Goal: Task Accomplishment & Management: Manage account settings

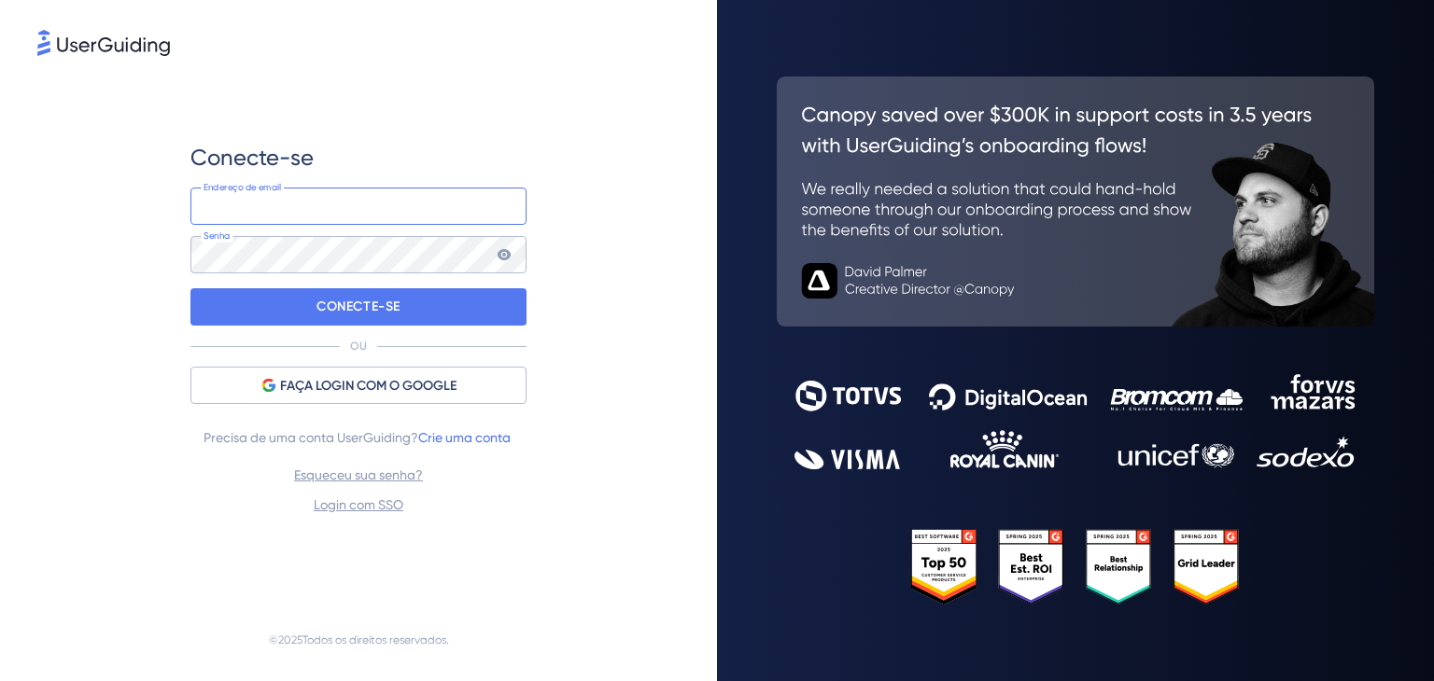
click at [329, 202] on input "email" at bounding box center [358, 206] width 336 height 37
click at [426, 197] on input "email" at bounding box center [358, 206] width 336 height 37
paste input "[EMAIL_ADDRESS][DOMAIN_NAME]"
type input "[EMAIL_ADDRESS][DOMAIN_NAME]"
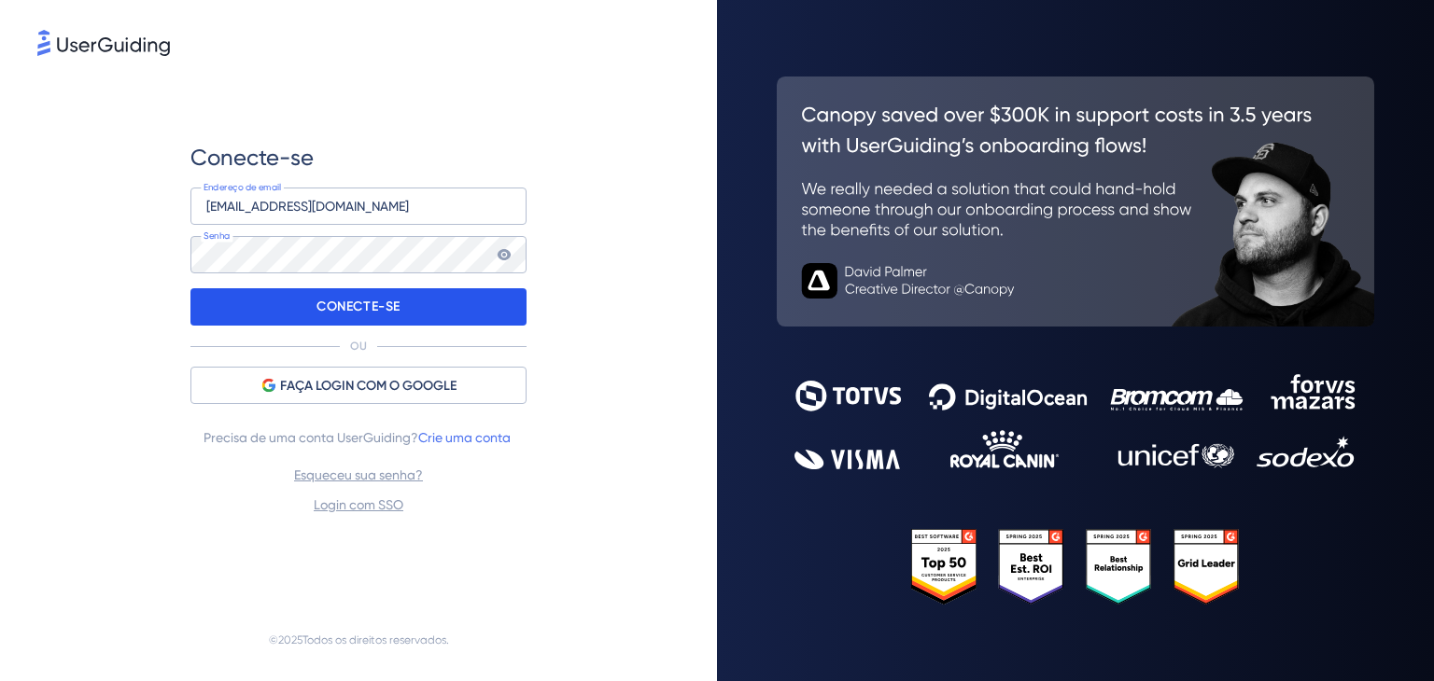
click at [278, 294] on div "CONECTE-SE" at bounding box center [358, 306] width 336 height 37
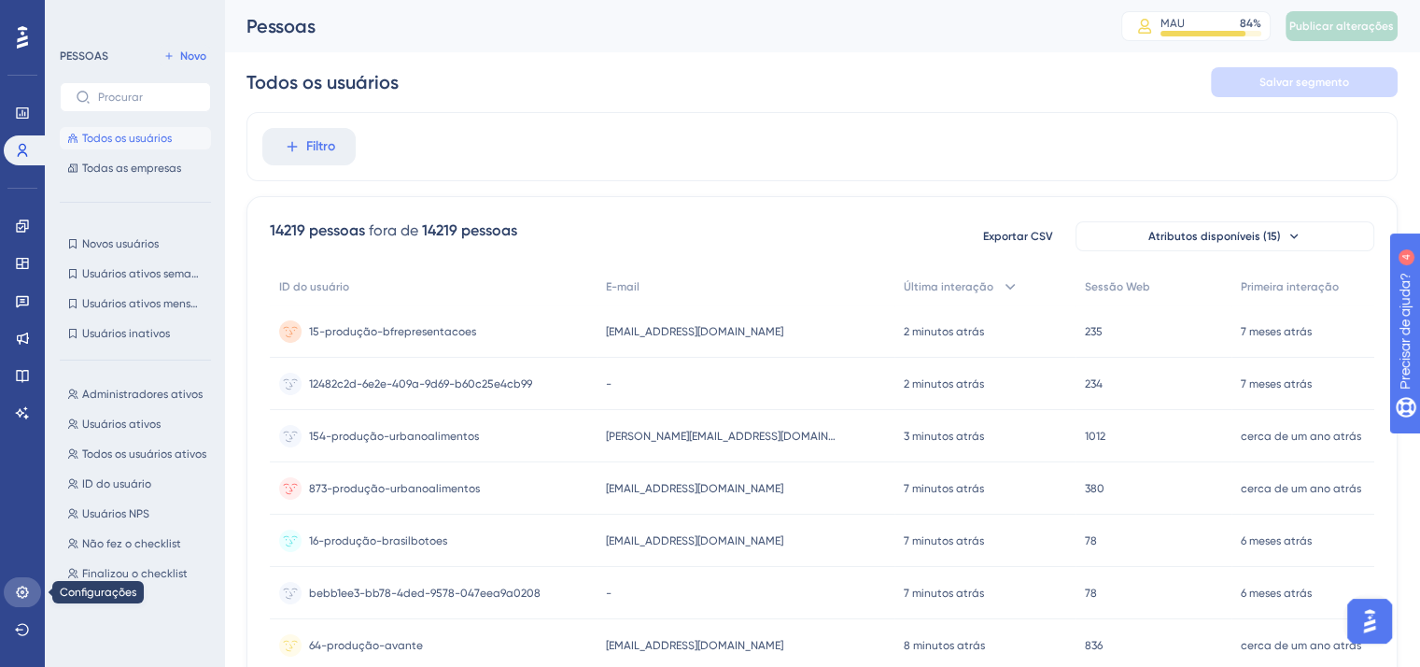
click at [12, 588] on link at bounding box center [22, 592] width 37 height 30
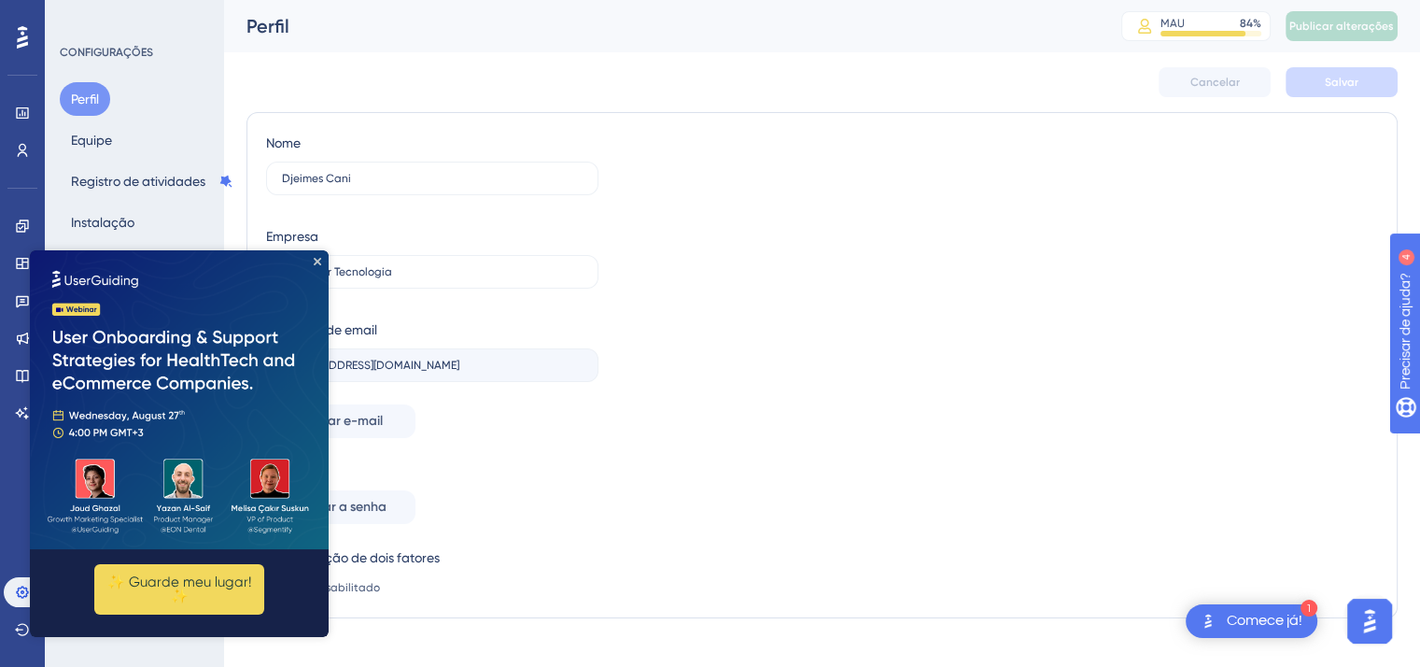
click at [312, 260] on img at bounding box center [179, 399] width 299 height 299
drag, startPoint x: 314, startPoint y: 262, endPoint x: 344, endPoint y: 512, distance: 251.0
click at [314, 260] on icon "Fechar visualização" at bounding box center [317, 261] width 7 height 7
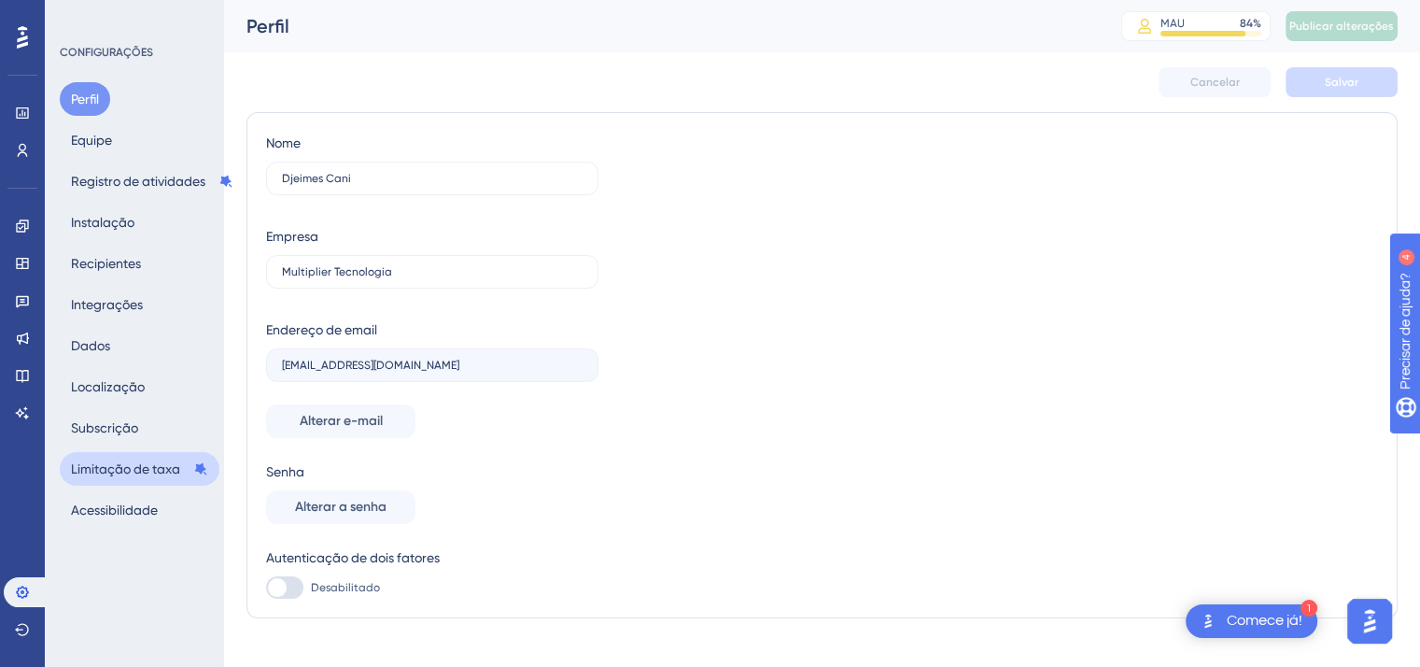
click at [112, 465] on font "Limitação de taxa" at bounding box center [125, 468] width 109 height 15
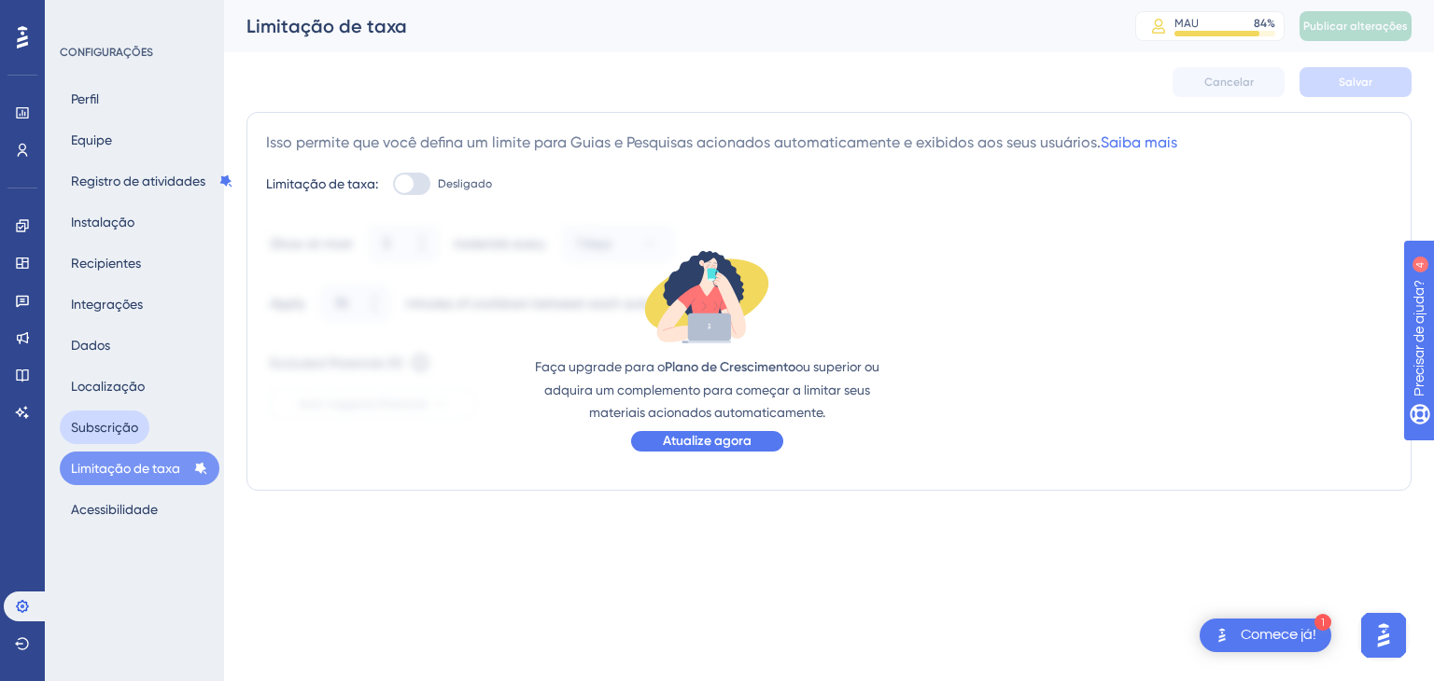
click at [117, 422] on font "Subscrição" at bounding box center [104, 427] width 67 height 15
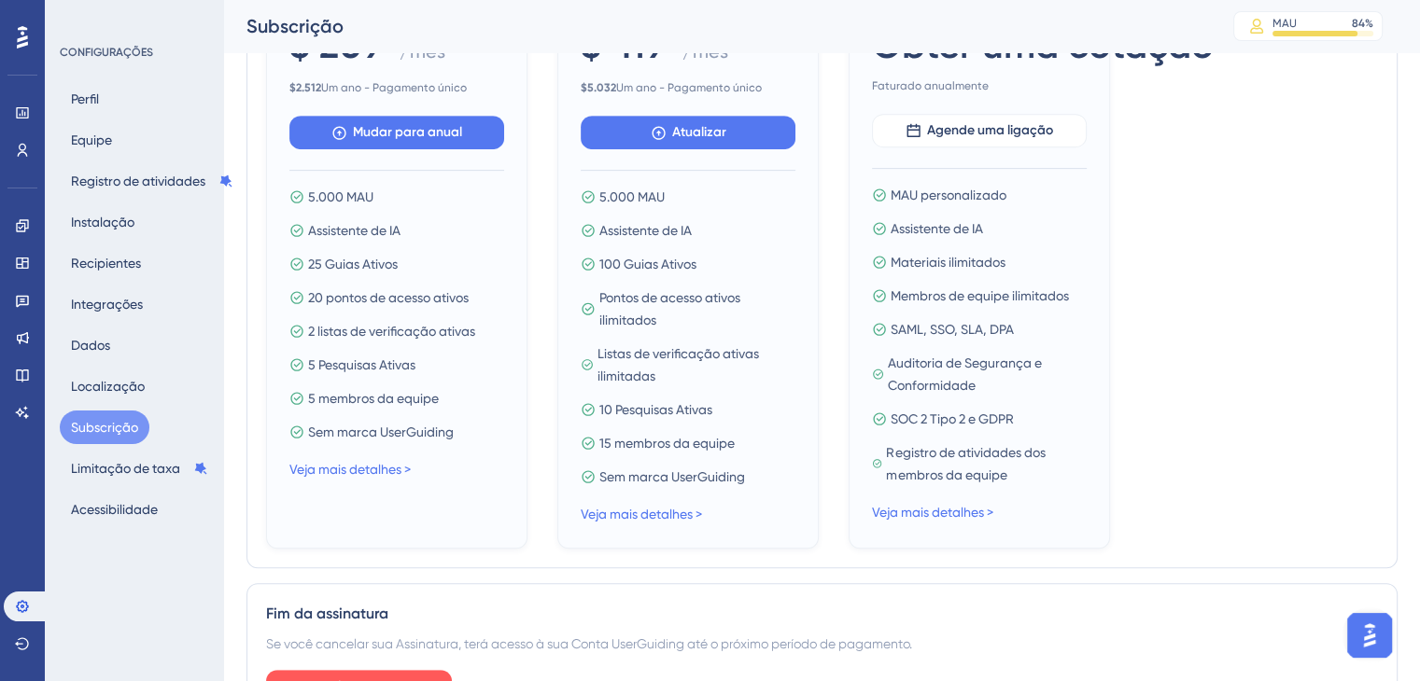
scroll to position [948, 0]
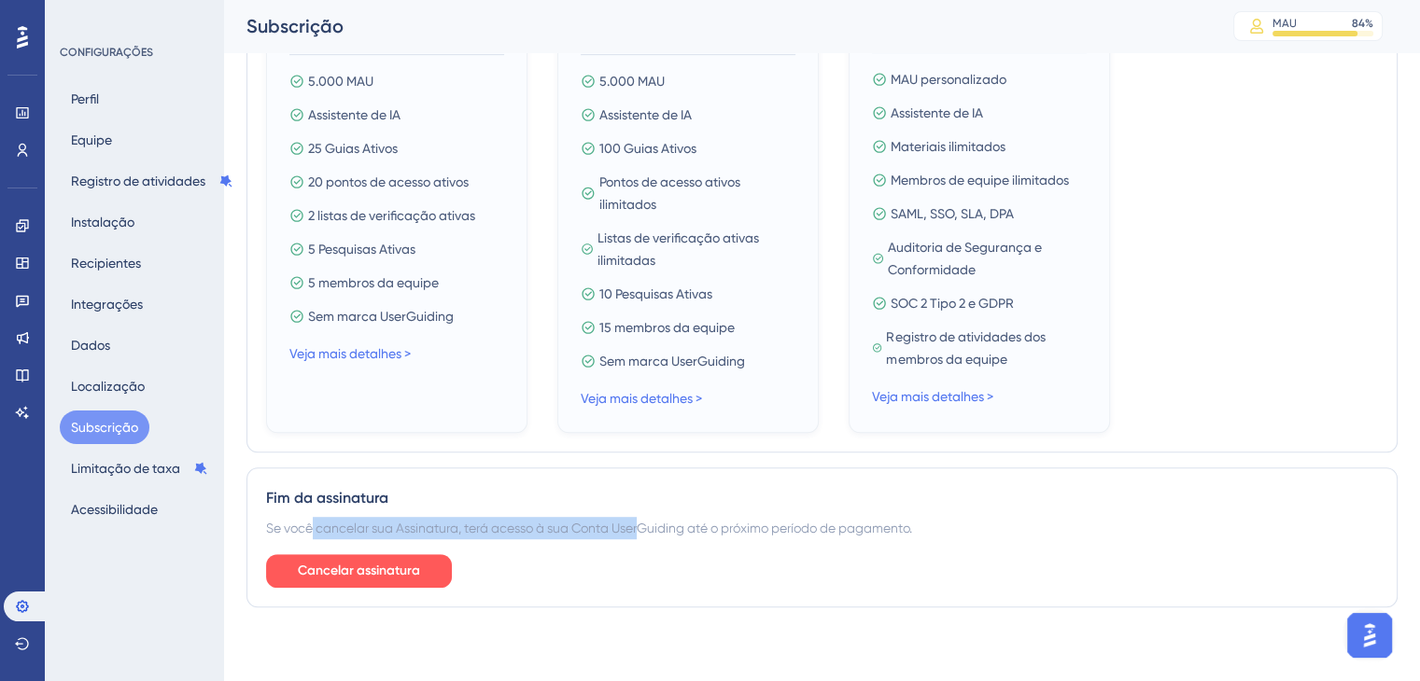
drag, startPoint x: 312, startPoint y: 526, endPoint x: 639, endPoint y: 532, distance: 327.7
click at [639, 532] on font "Se você cancelar sua Assinatura, terá acesso à sua Conta UserGuiding até o próx…" at bounding box center [589, 528] width 646 height 15
click at [657, 546] on div "Fim da assinatura Se você cancelar sua Assinatura, terá acesso à sua Conta User…" at bounding box center [821, 538] width 1151 height 140
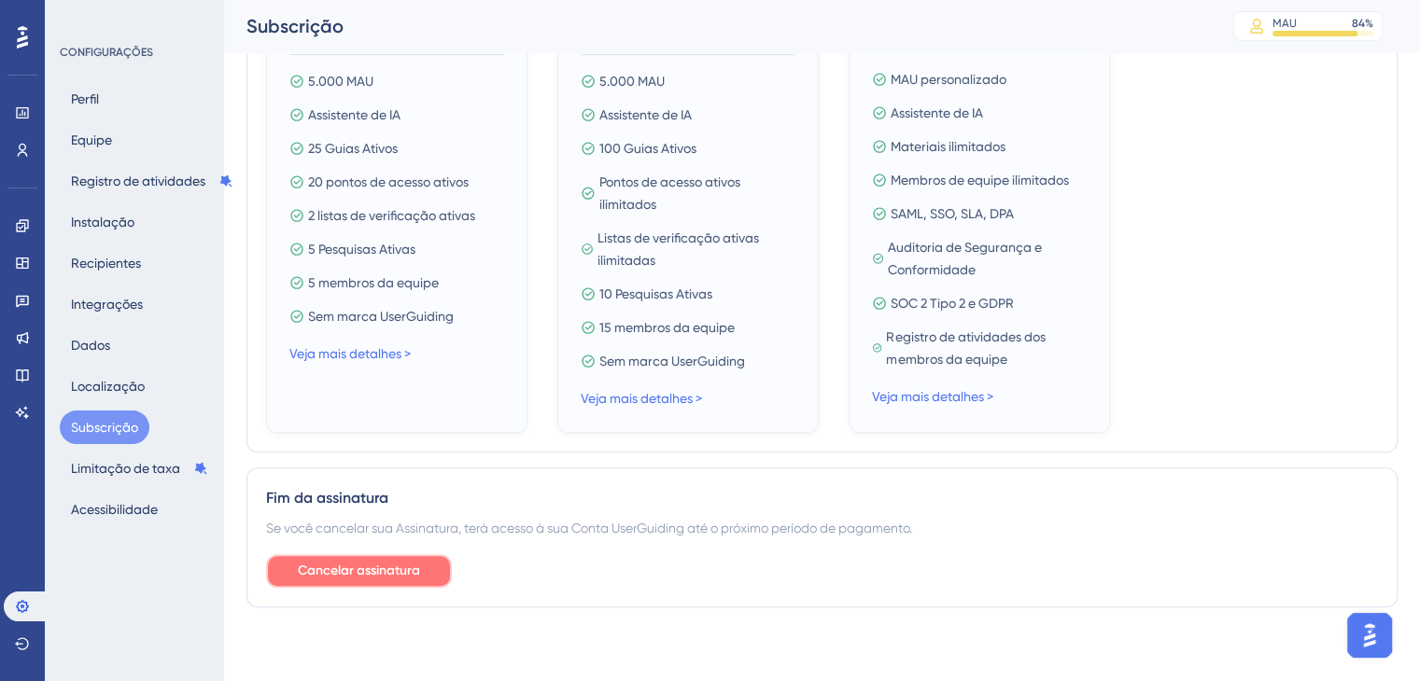
click at [433, 574] on button "Cancelar assinatura" at bounding box center [359, 572] width 186 height 34
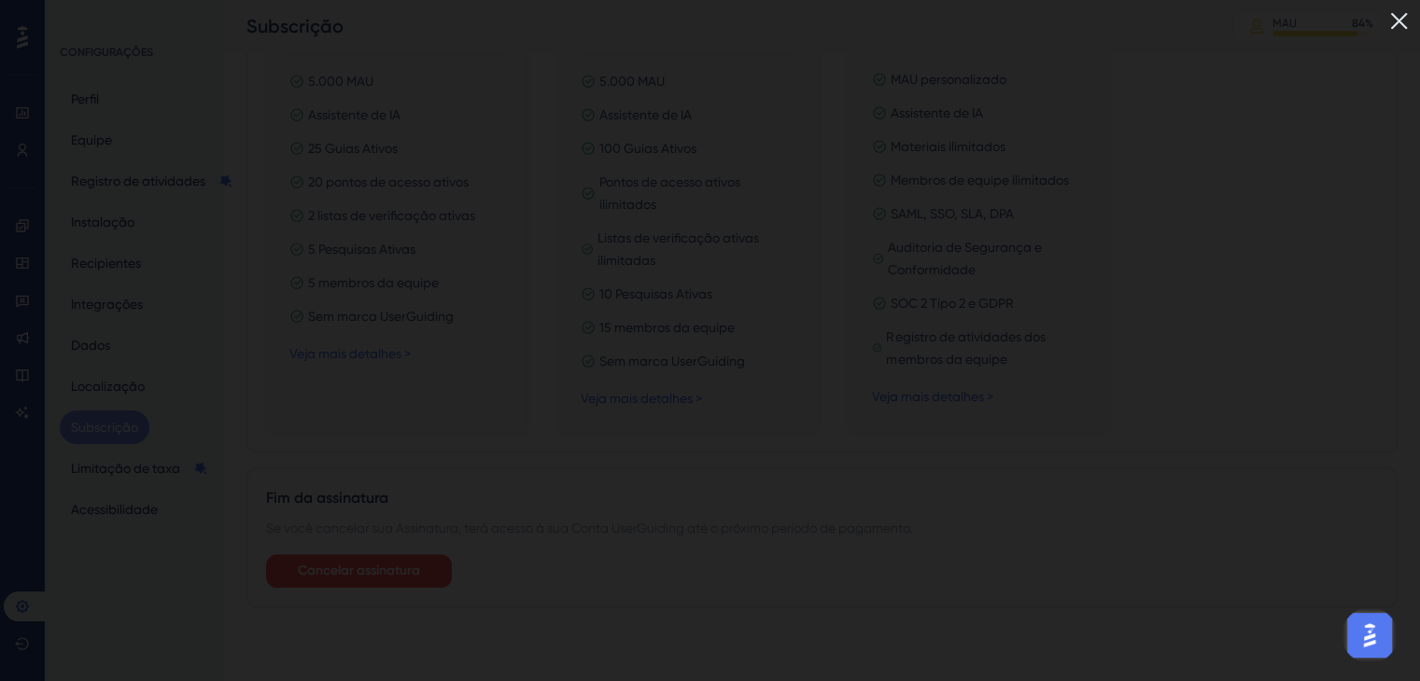
click at [1414, 20] on img at bounding box center [1399, 21] width 31 height 31
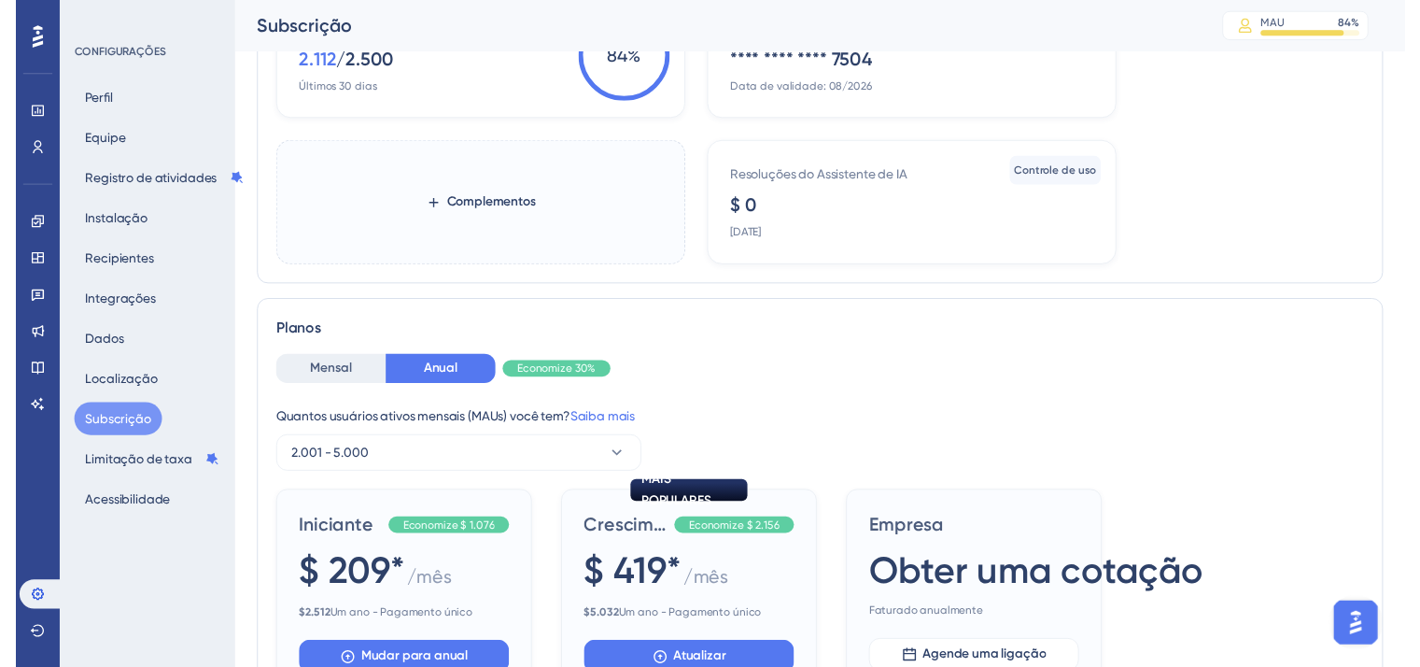
scroll to position [0, 0]
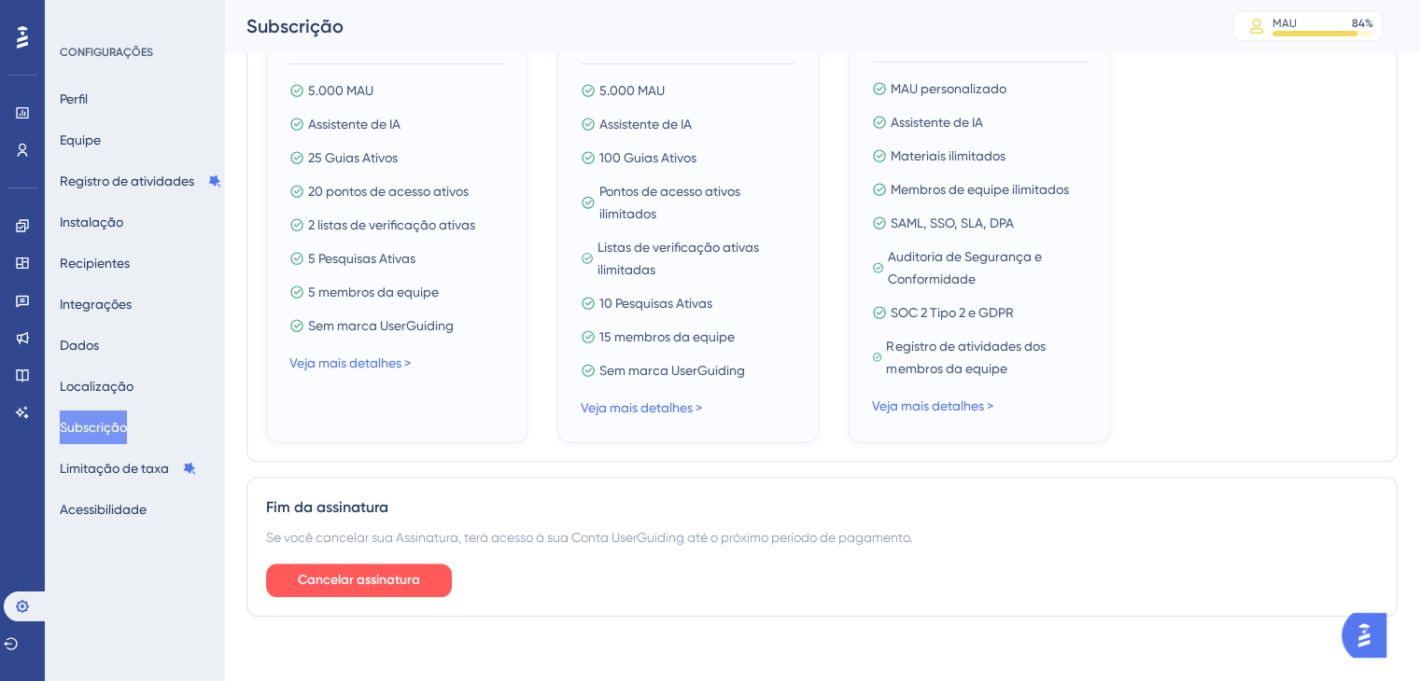
scroll to position [948, 0]
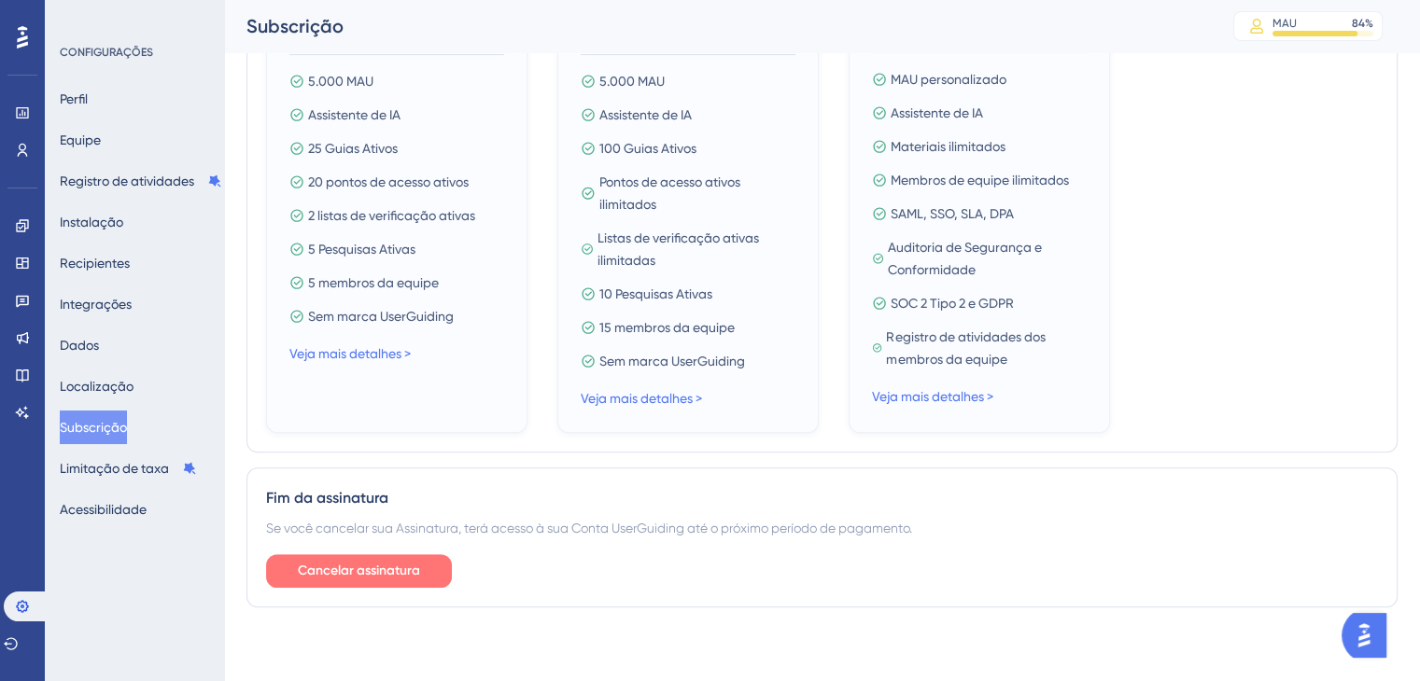
click at [374, 578] on span "Cancelar assinatura" at bounding box center [359, 571] width 122 height 22
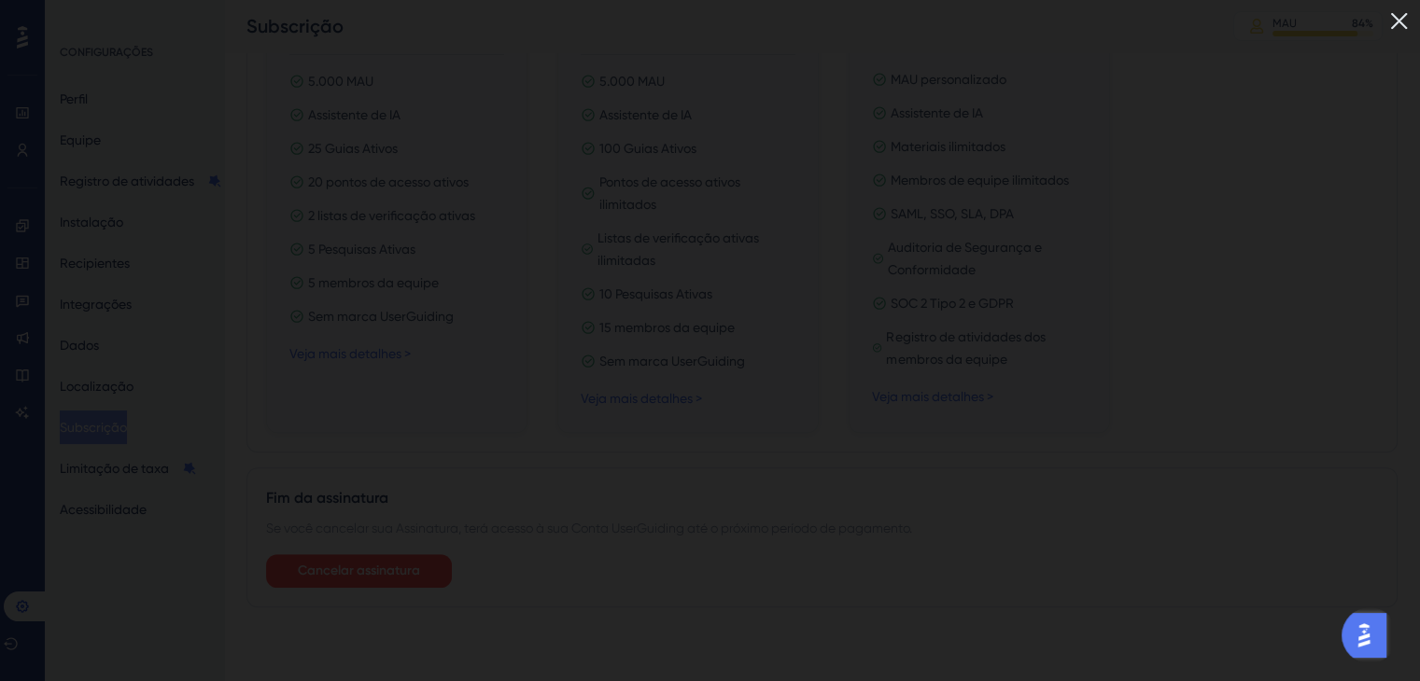
click at [1410, 20] on img at bounding box center [1399, 21] width 31 height 31
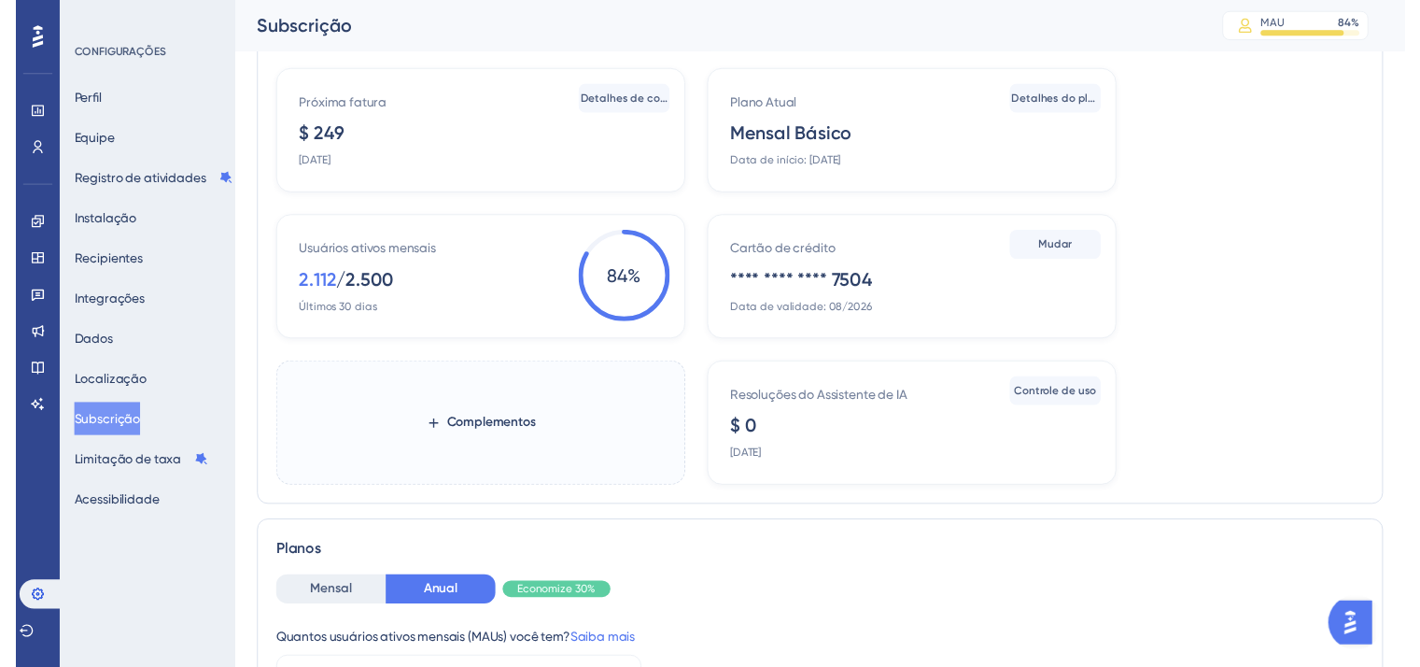
scroll to position [0, 0]
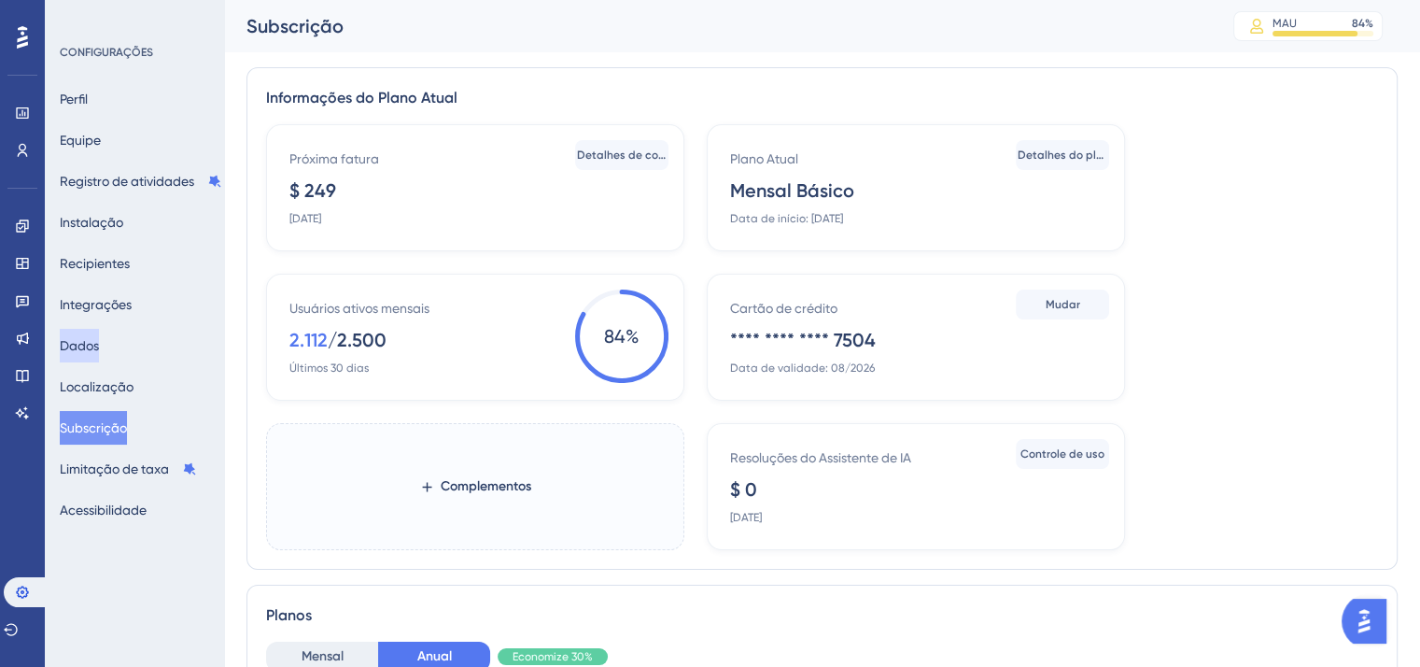
click at [91, 336] on font "Dados" at bounding box center [79, 345] width 39 height 22
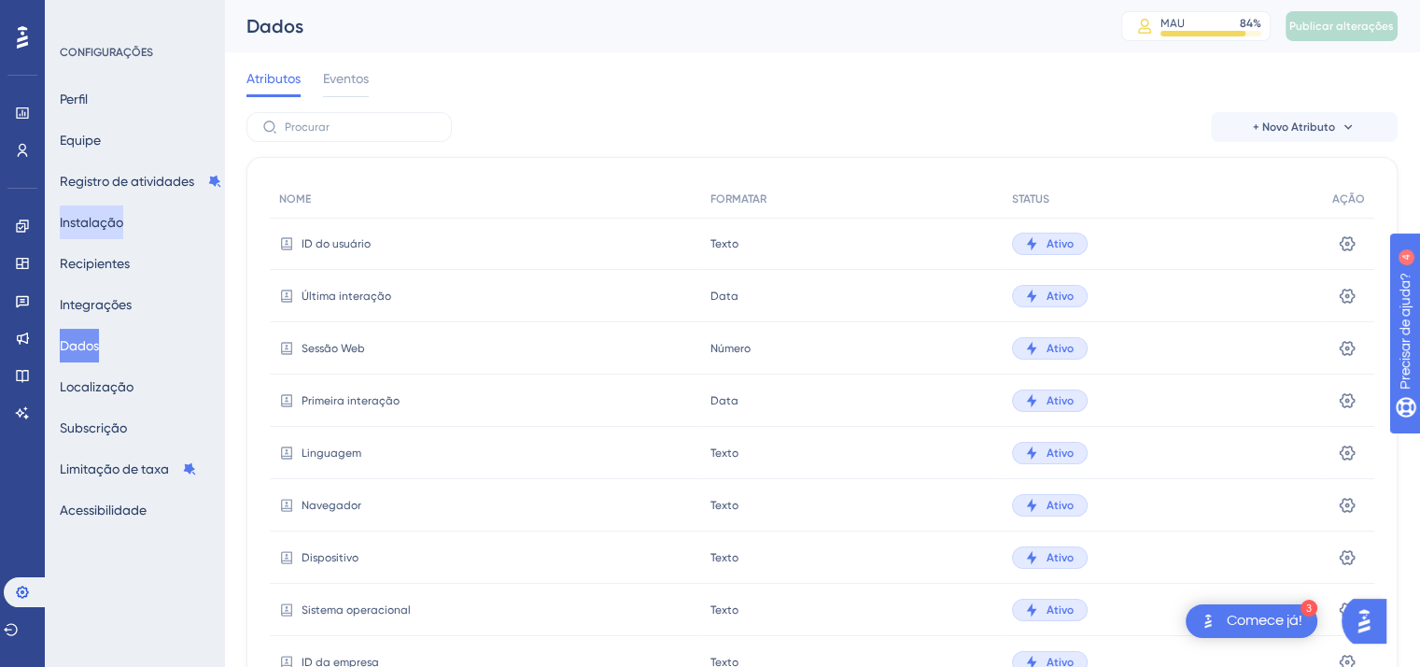
click at [114, 220] on font "Instalação" at bounding box center [91, 222] width 63 height 15
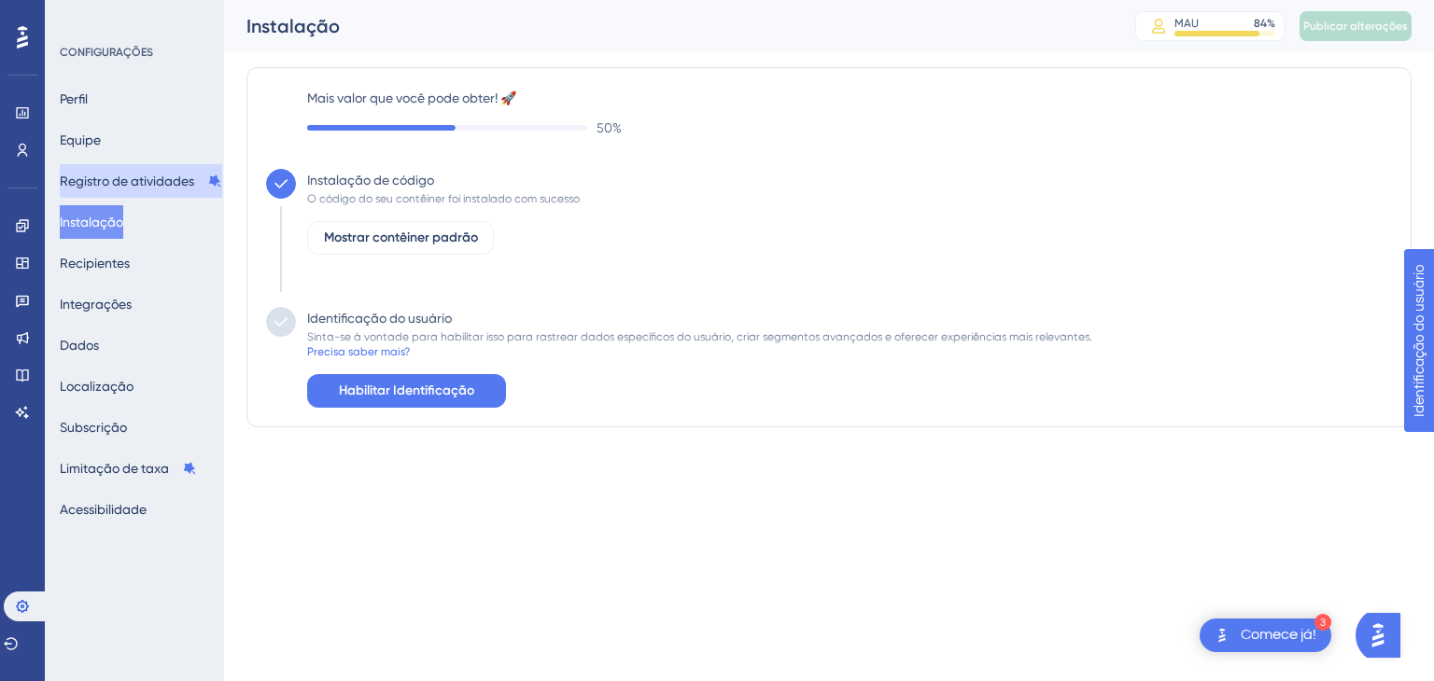
click at [112, 174] on font "Registro de atividades" at bounding box center [127, 181] width 134 height 15
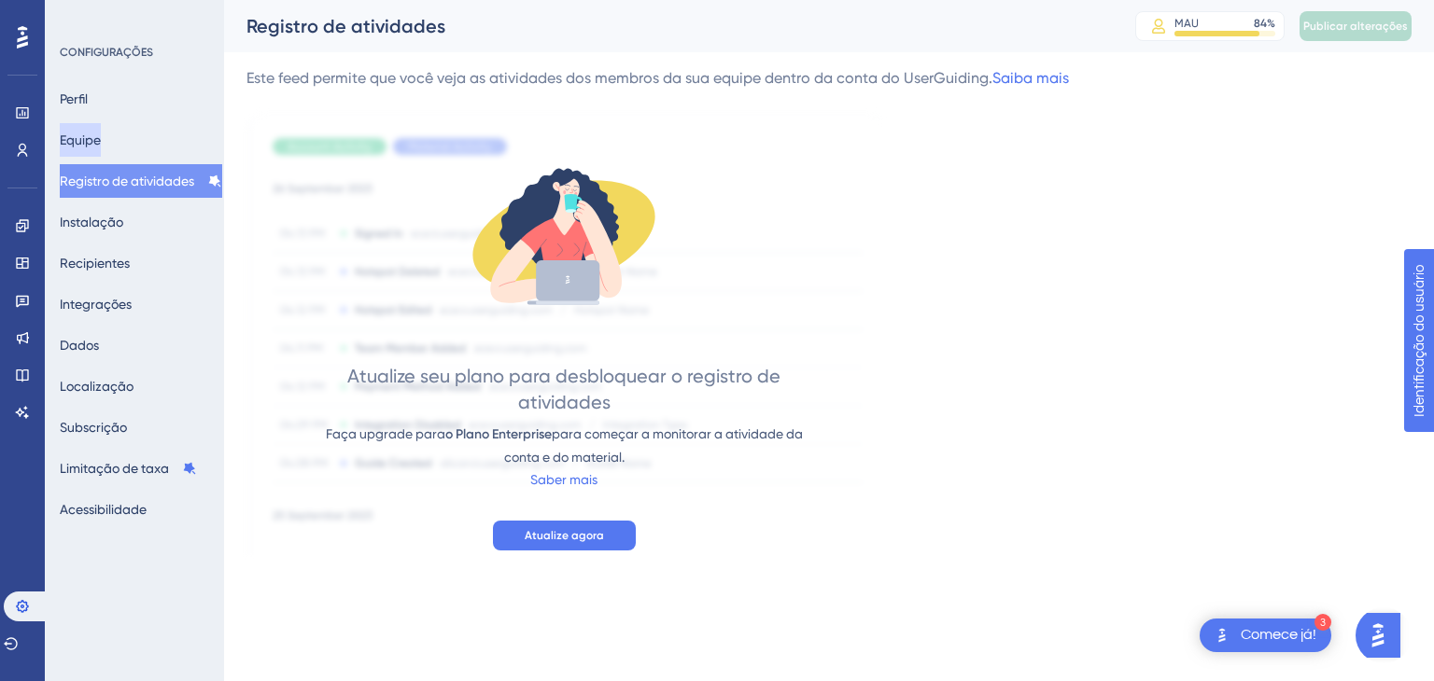
click at [101, 137] on font "Equipe" at bounding box center [80, 140] width 41 height 15
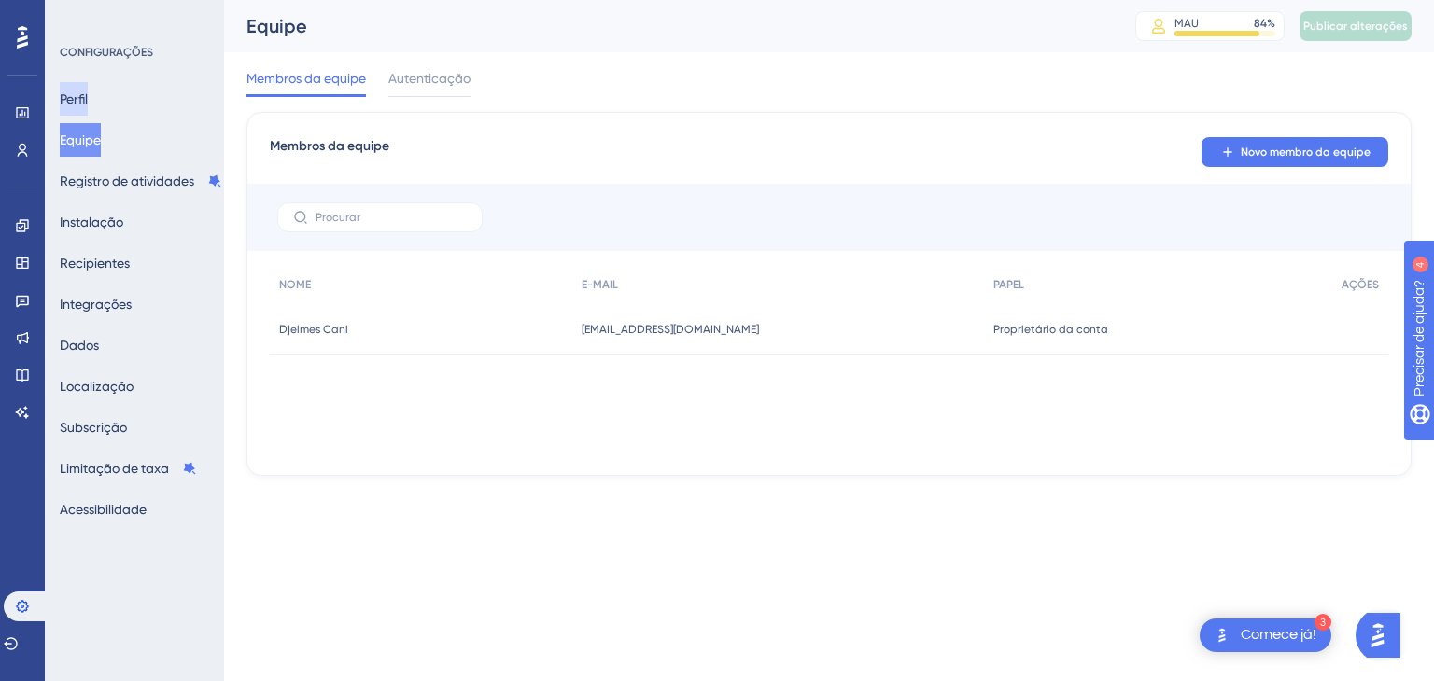
click at [88, 97] on font "Perfil" at bounding box center [74, 98] width 28 height 15
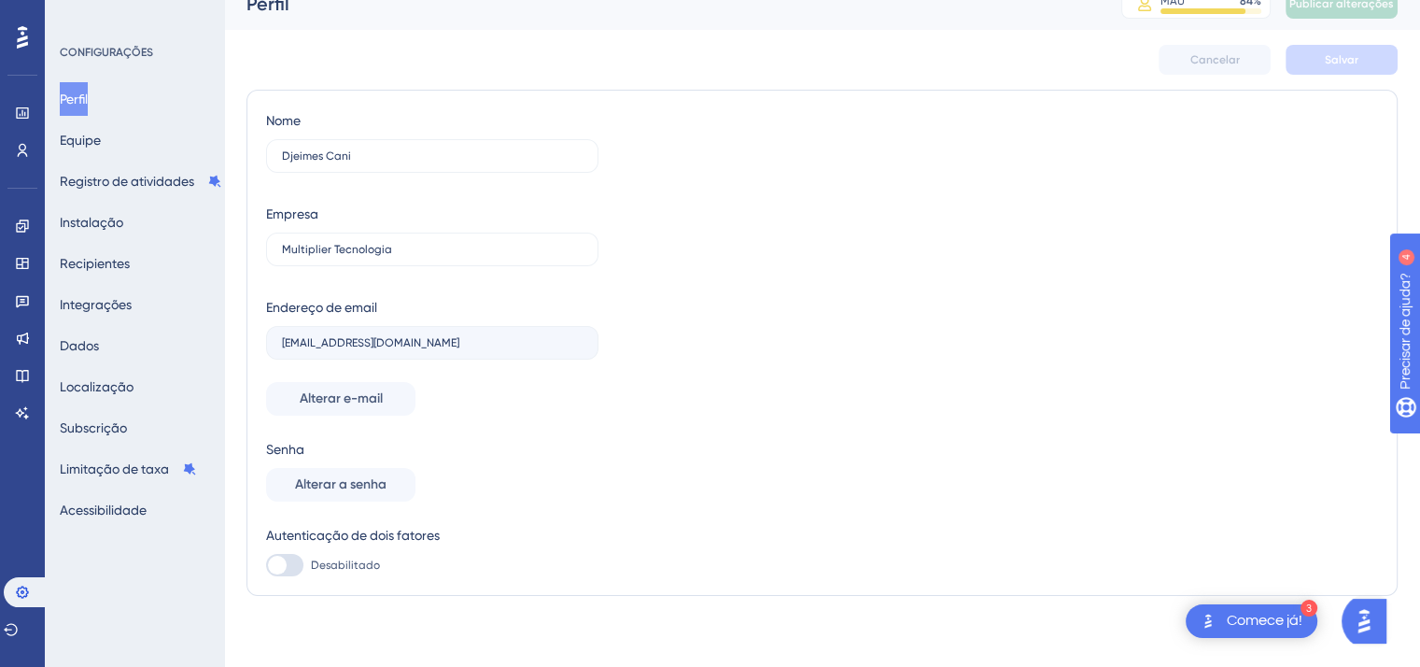
scroll to position [25, 0]
click at [99, 511] on font "Acessibilidade" at bounding box center [103, 509] width 87 height 15
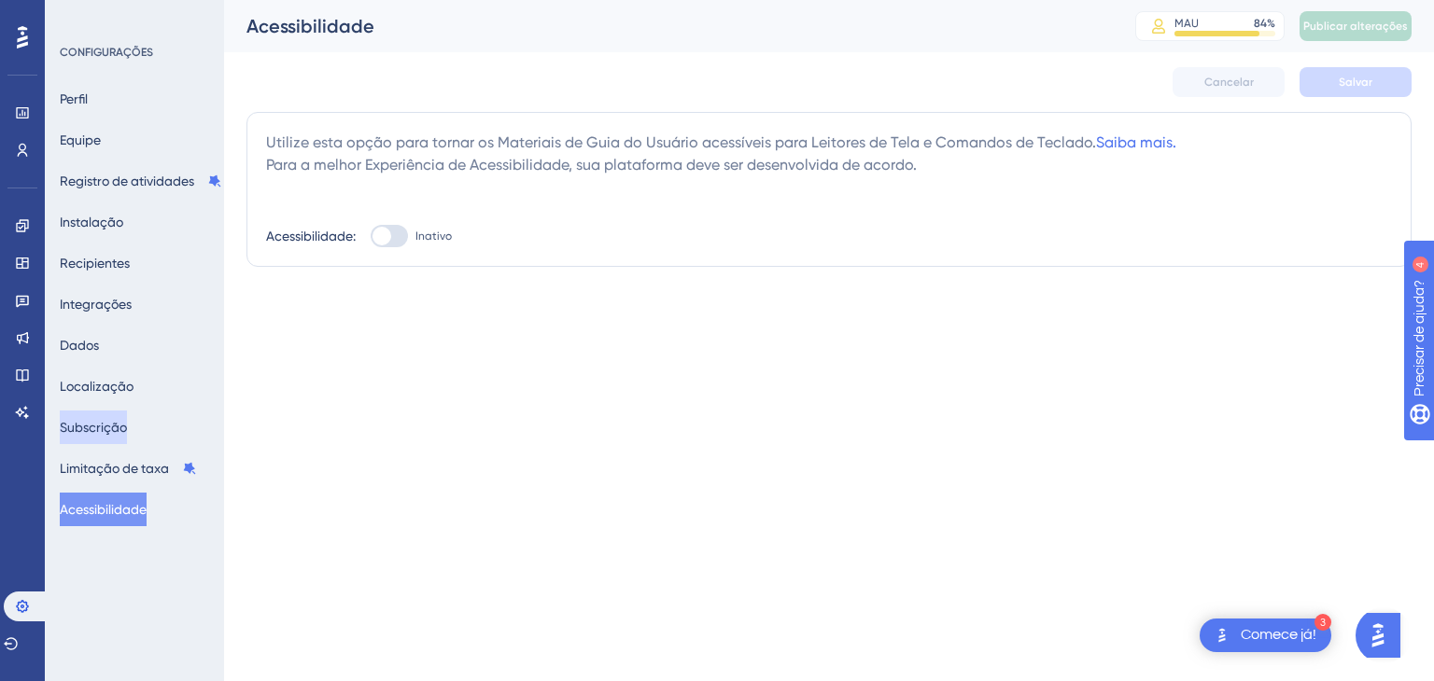
click at [107, 427] on font "Subscrição" at bounding box center [93, 427] width 67 height 15
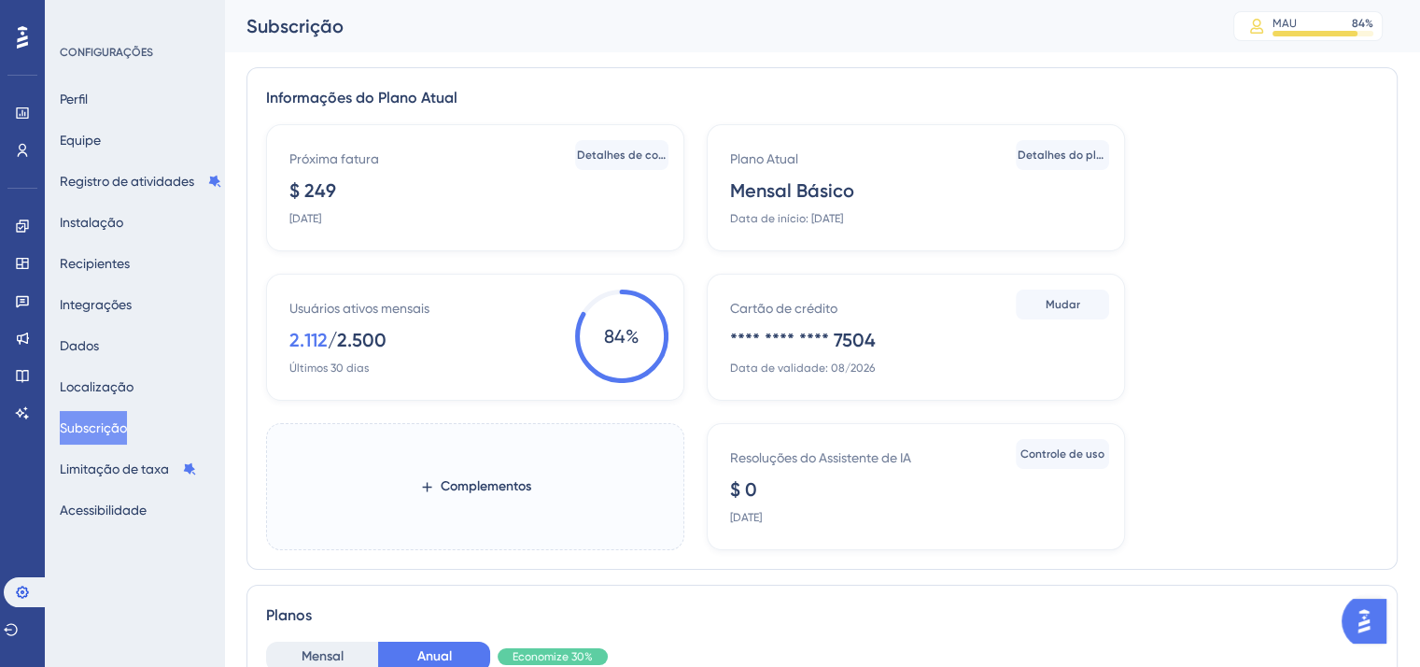
click at [111, 429] on font "Subscrição" at bounding box center [93, 427] width 67 height 15
click at [99, 352] on font "Dados" at bounding box center [79, 345] width 39 height 15
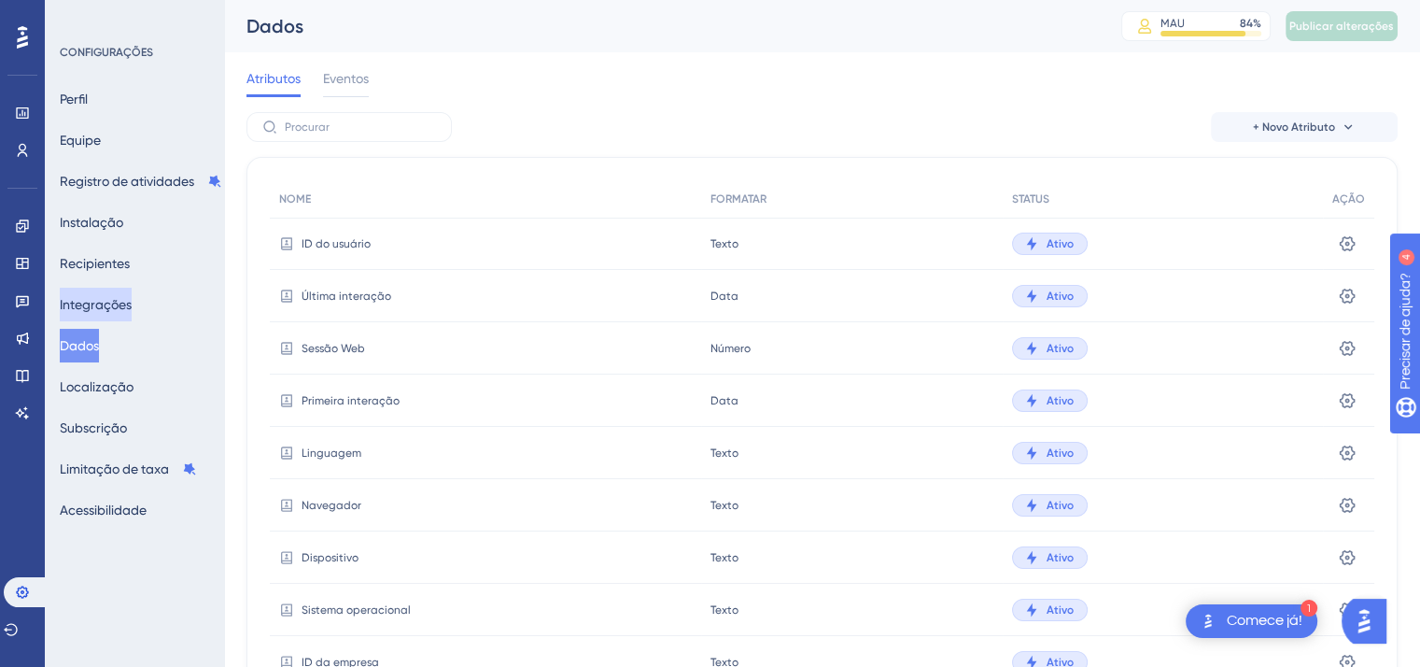
click at [106, 302] on font "Integrações" at bounding box center [96, 304] width 72 height 15
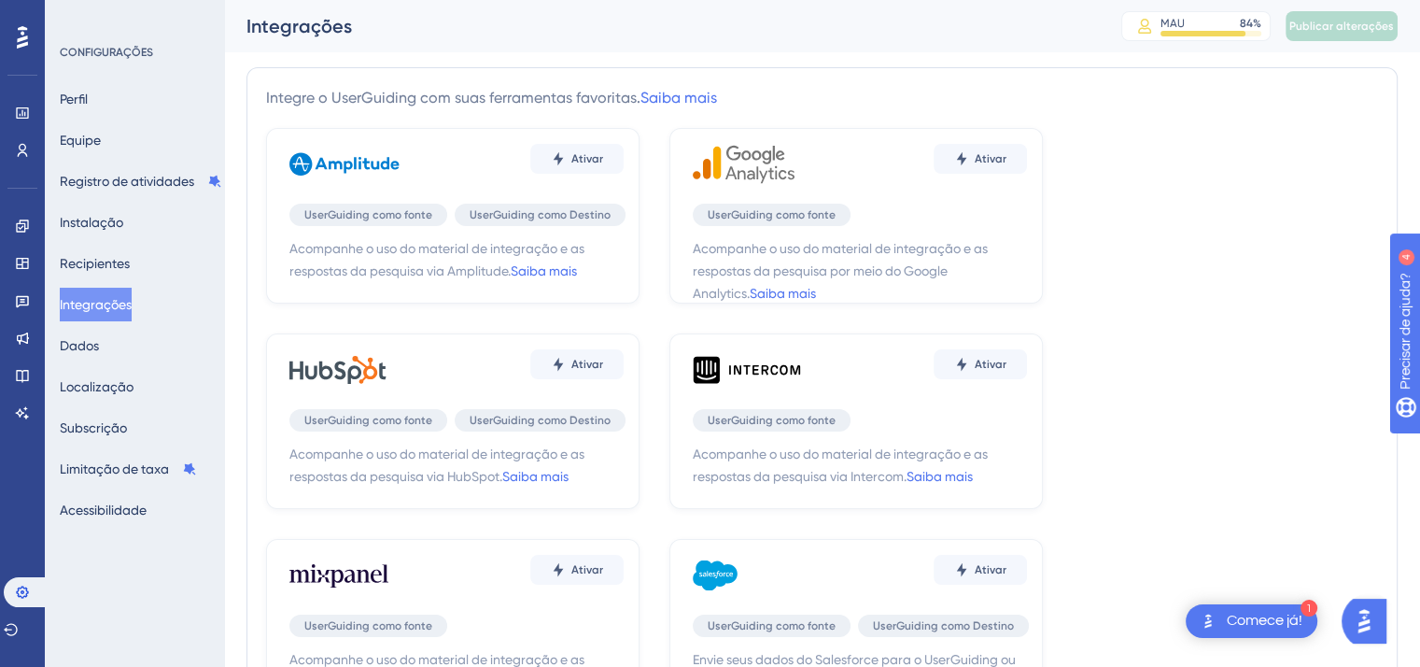
click at [112, 104] on div "Perfil Equipe Registro de atividades Instalação Recipientes Integrações Dados L…" at bounding box center [135, 304] width 151 height 444
click at [88, 102] on font "Perfil" at bounding box center [74, 98] width 28 height 15
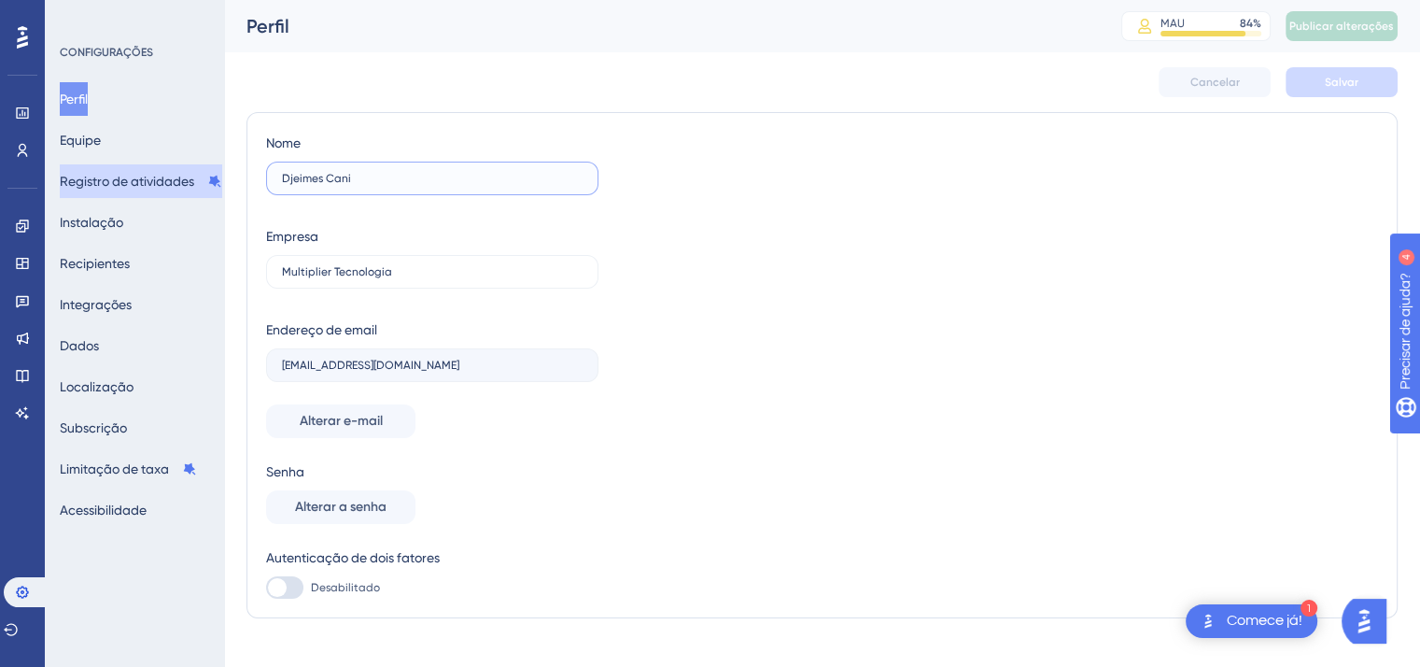
drag, startPoint x: 361, startPoint y: 182, endPoint x: 181, endPoint y: 172, distance: 180.5
click at [224, 172] on div "Desempenho Usuários Noivado Widgets Opinião Atualizações de produtos Base de co…" at bounding box center [822, 331] width 1196 height 663
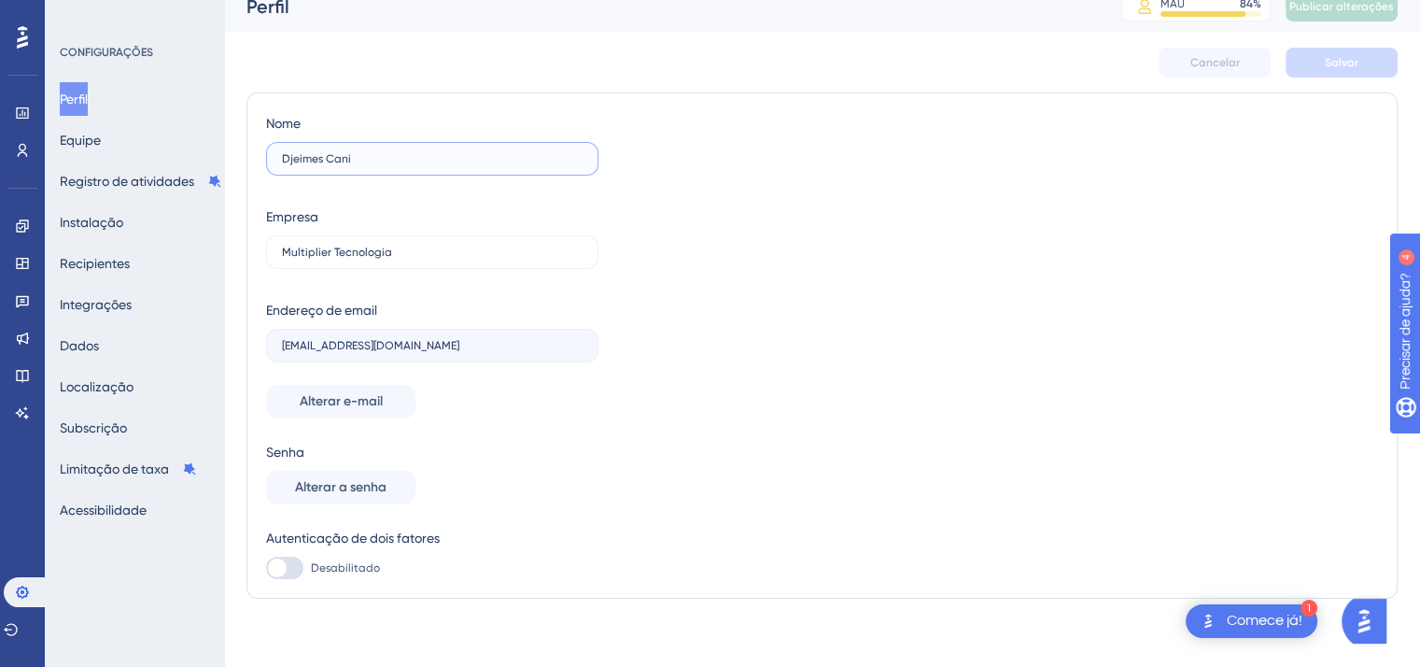
scroll to position [25, 0]
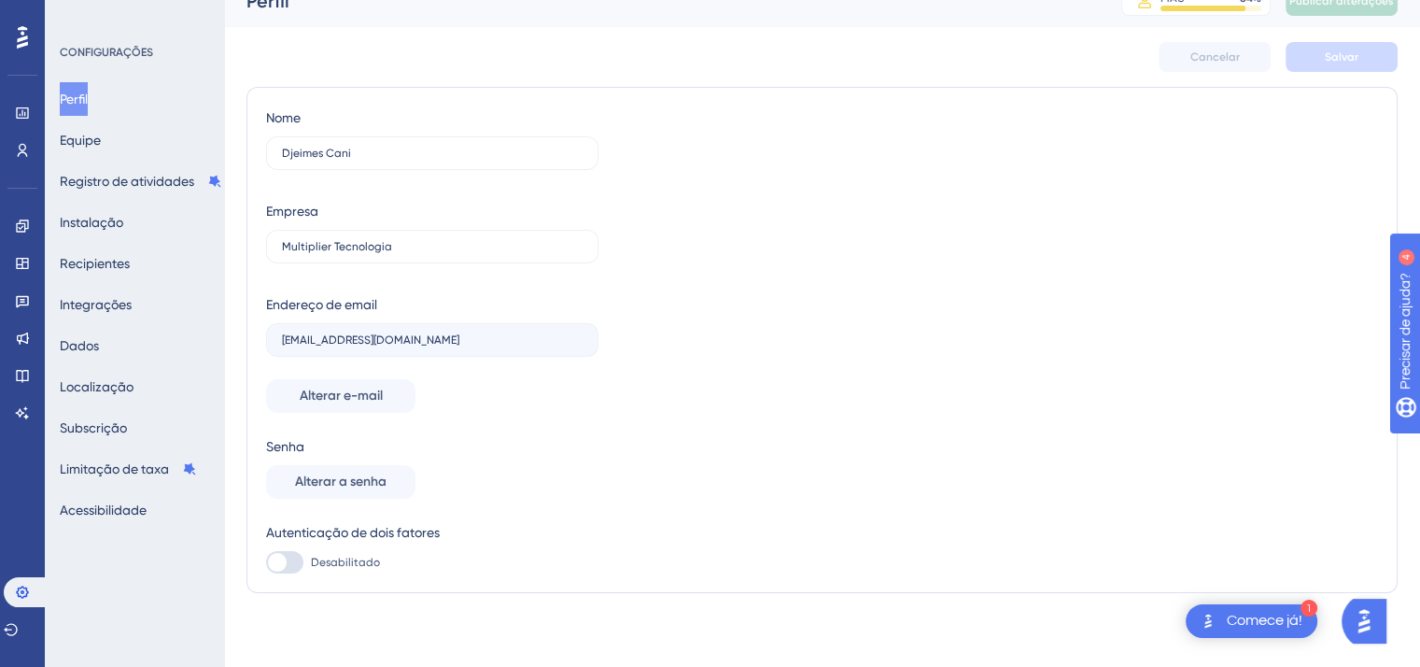
click at [1272, 623] on font "Comece já!" at bounding box center [1265, 619] width 76 height 15
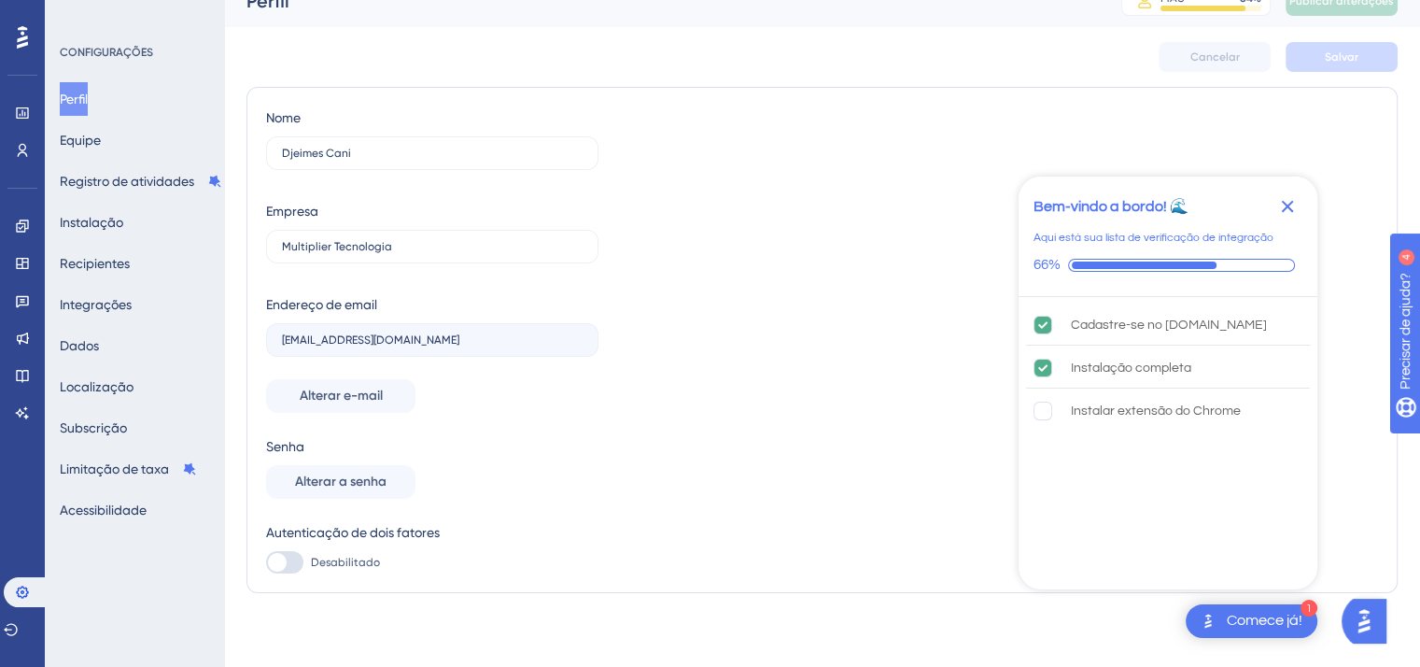
click at [1363, 626] on img "Abra o iniciador do Assistente de IA" at bounding box center [1364, 621] width 34 height 34
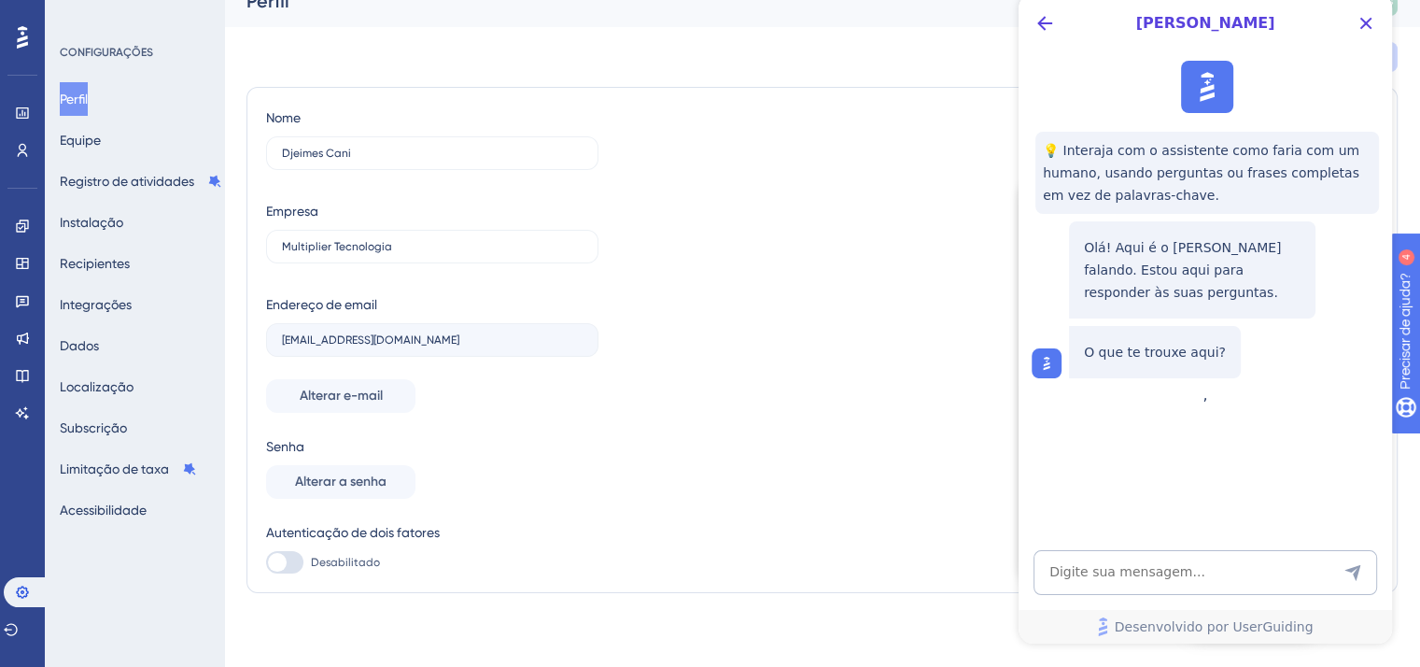
scroll to position [0, 0]
click at [1109, 559] on textarea "Entrada de texto do assistente de IA" at bounding box center [1205, 572] width 344 height 45
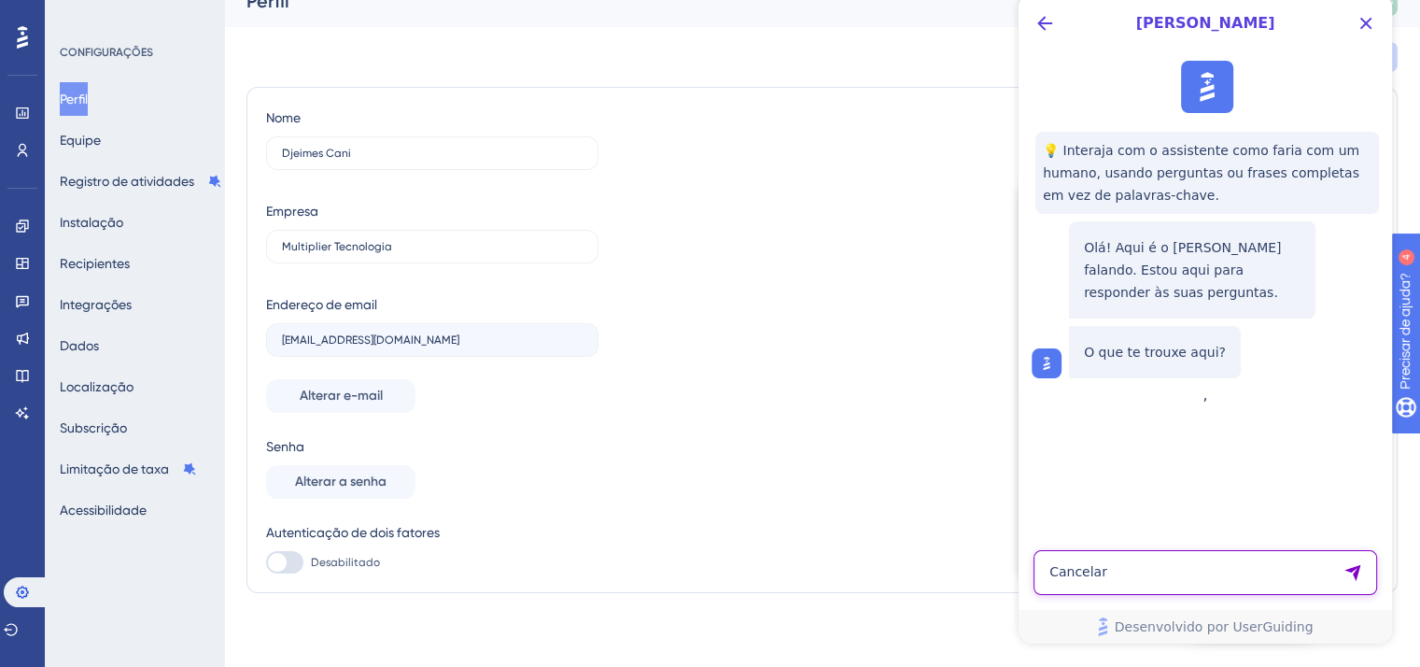
type textarea "Cancelar"
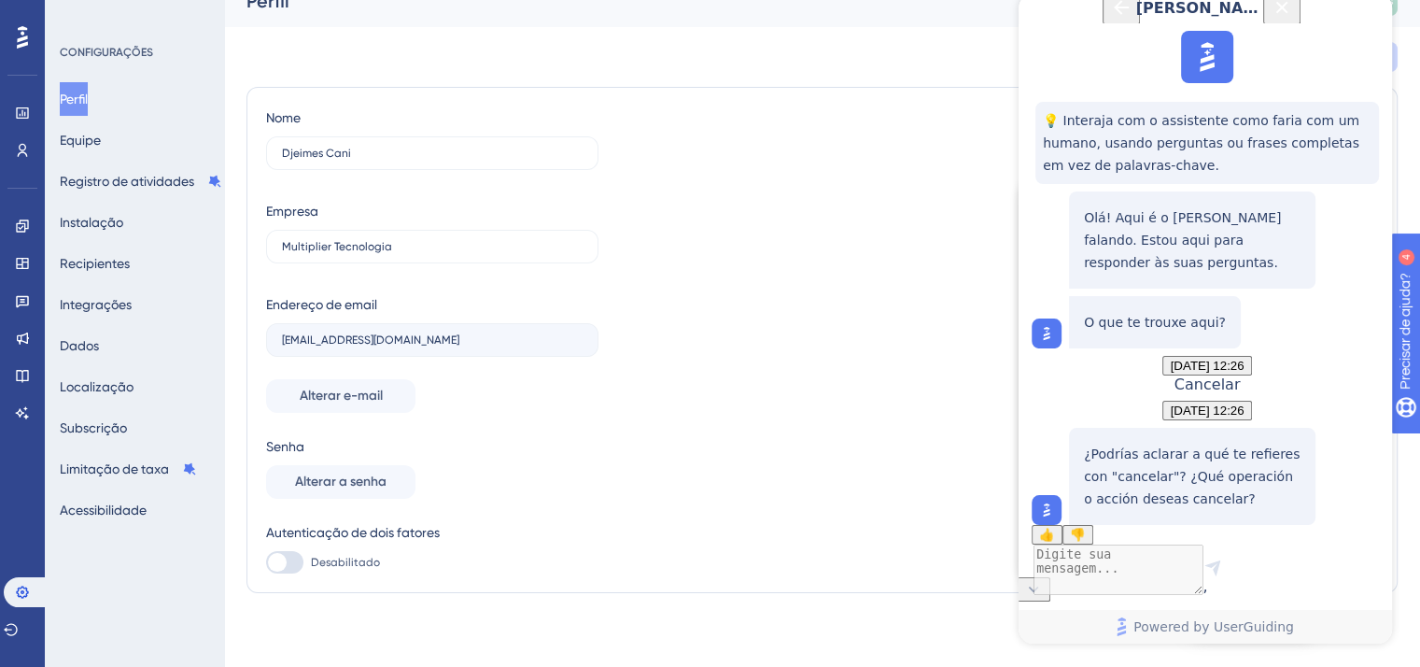
scroll to position [142, 0]
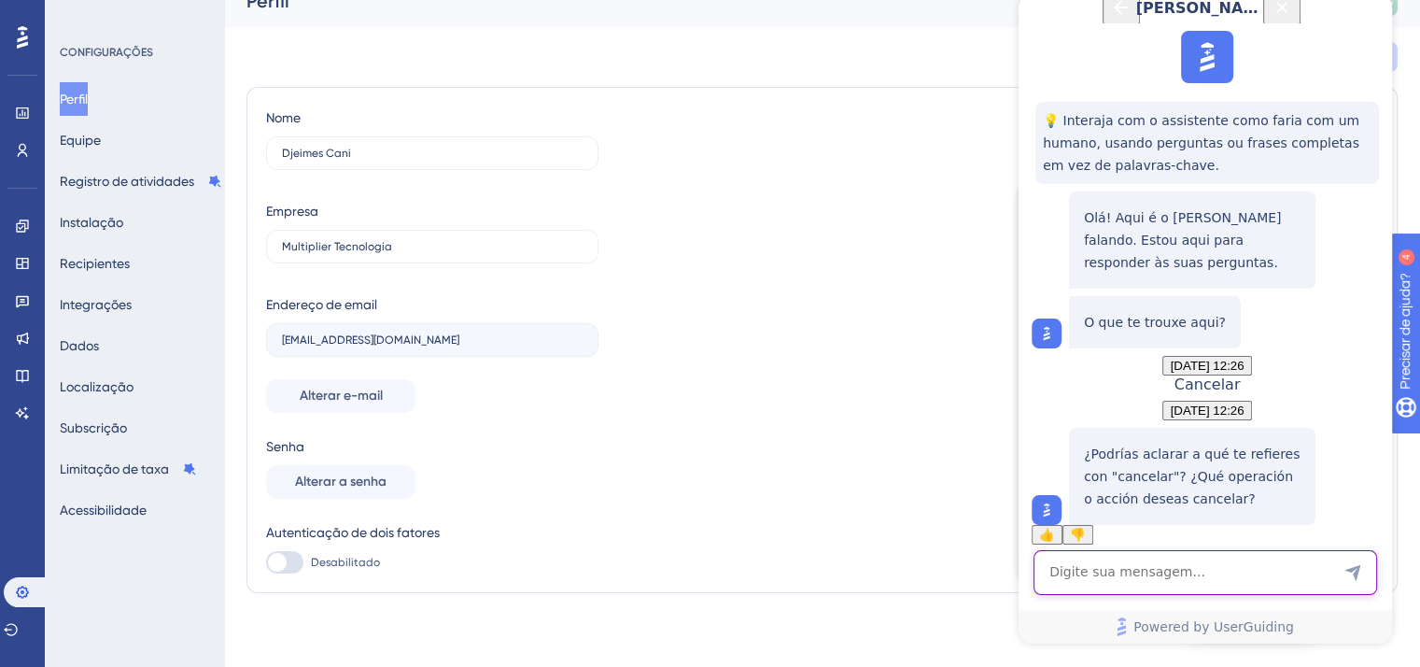
click at [1142, 557] on textarea "AI Assistant Text Input" at bounding box center [1205, 572] width 344 height 45
type textarea "C"
type textarea "Cancelar a conta no userguiding"
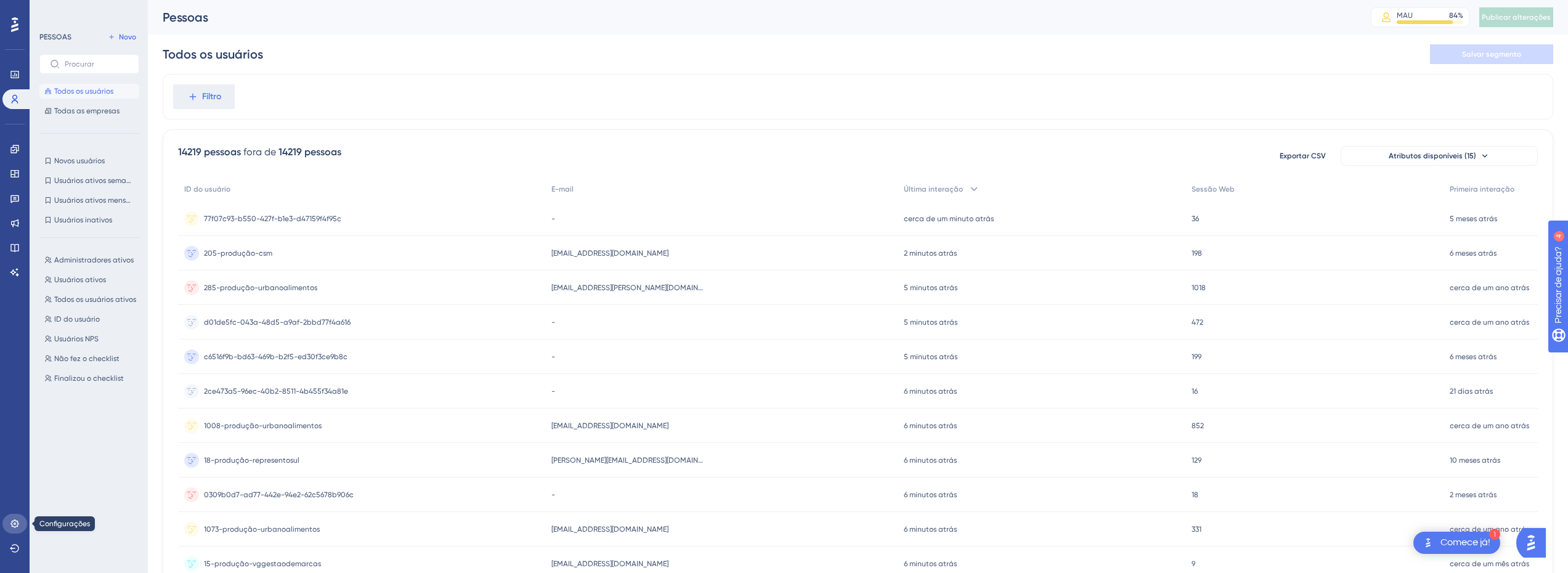
click at [9, 525] on link at bounding box center [15, 524] width 24 height 20
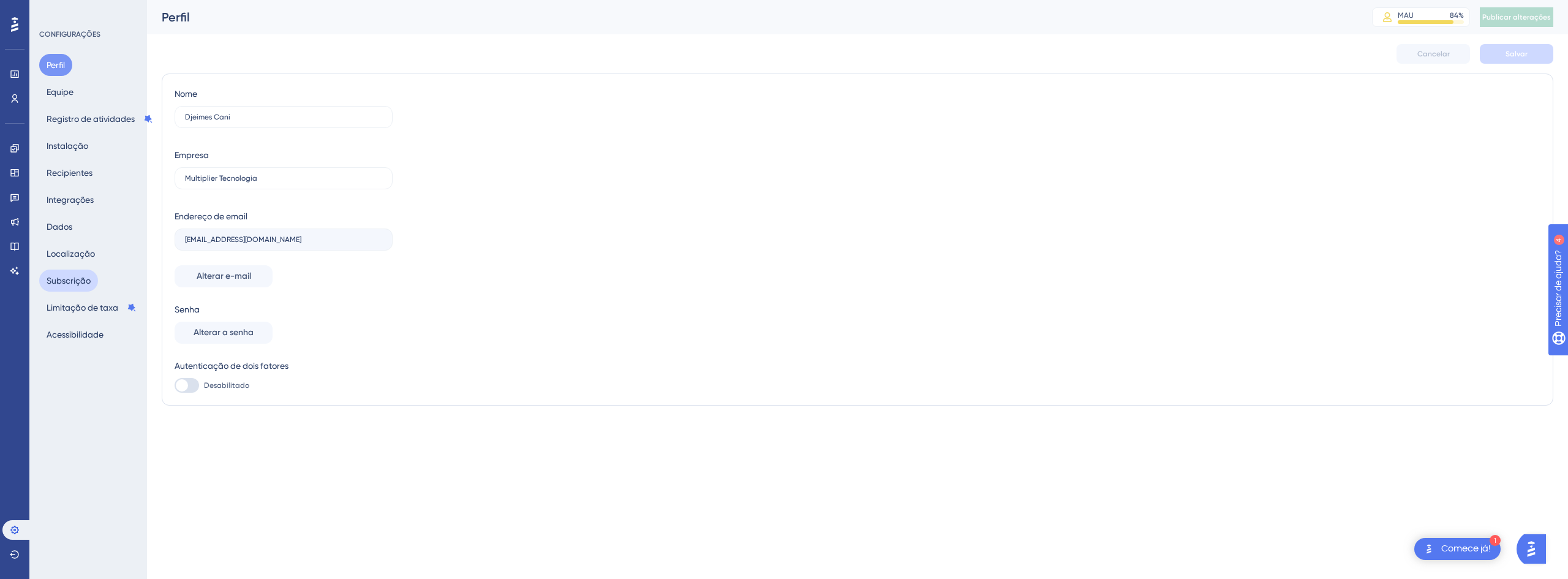
click at [75, 284] on font "Subscrição" at bounding box center [68, 280] width 44 height 10
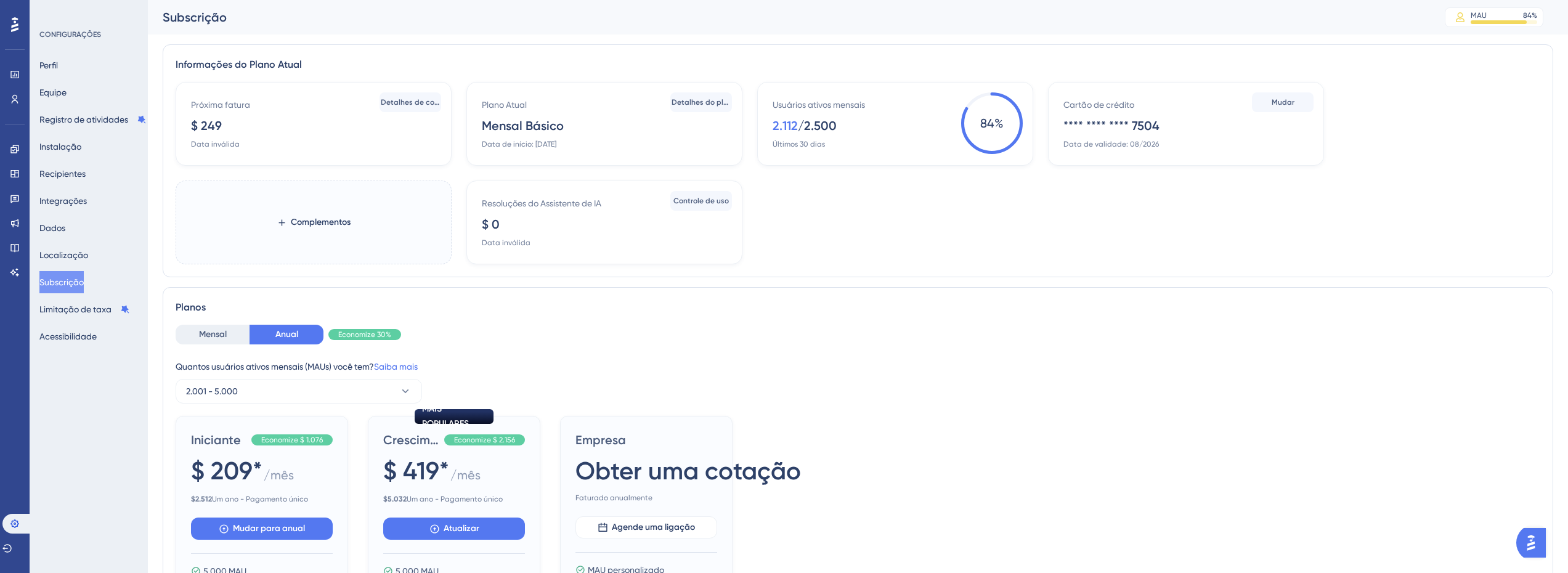
click at [348, 121] on div "Próxima fatura $ 249 Data inválida" at bounding box center [315, 123] width 250 height 51
click at [400, 100] on font "Detalhes de cobrança" at bounding box center [420, 102] width 79 height 9
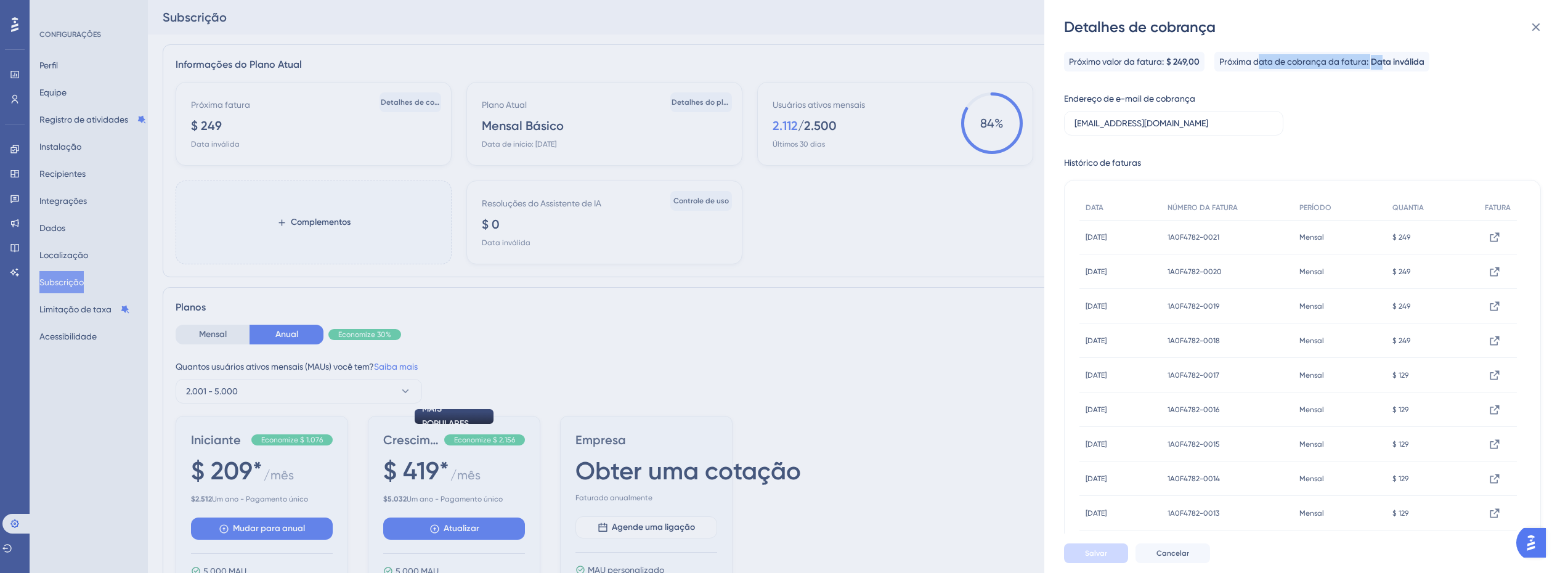
drag, startPoint x: 1257, startPoint y: 63, endPoint x: 1385, endPoint y: 46, distance: 129.1
click at [1385, 46] on div "Próximo valor da fatura: $ 249,00 Próxima data de cobrança da fatura: Data invá…" at bounding box center [1312, 285] width 496 height 496
click at [1390, 46] on div "Próximo valor da fatura: $ 249,00 Próxima data de cobrança da fatura: Data invá…" at bounding box center [1312, 285] width 496 height 496
click at [1385, 65] on font "Data inválida" at bounding box center [1397, 62] width 53 height 11
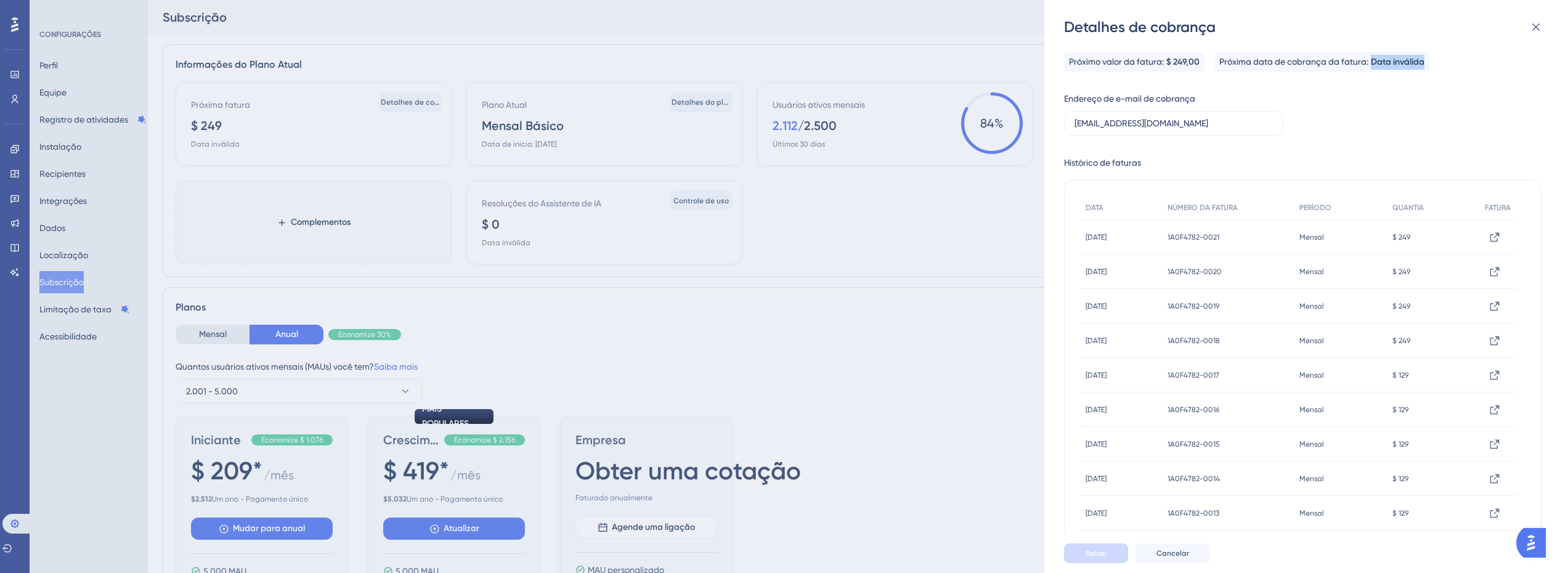
click at [1385, 65] on font "Data inválida" at bounding box center [1397, 62] width 53 height 11
click at [1383, 100] on div "Próximo valor da fatura: $ 249,00 Próxima data de cobrança da fatura: Data invá…" at bounding box center [1302, 300] width 477 height 498
click at [1528, 23] on icon at bounding box center [1536, 27] width 15 height 15
